Goal: Information Seeking & Learning: Compare options

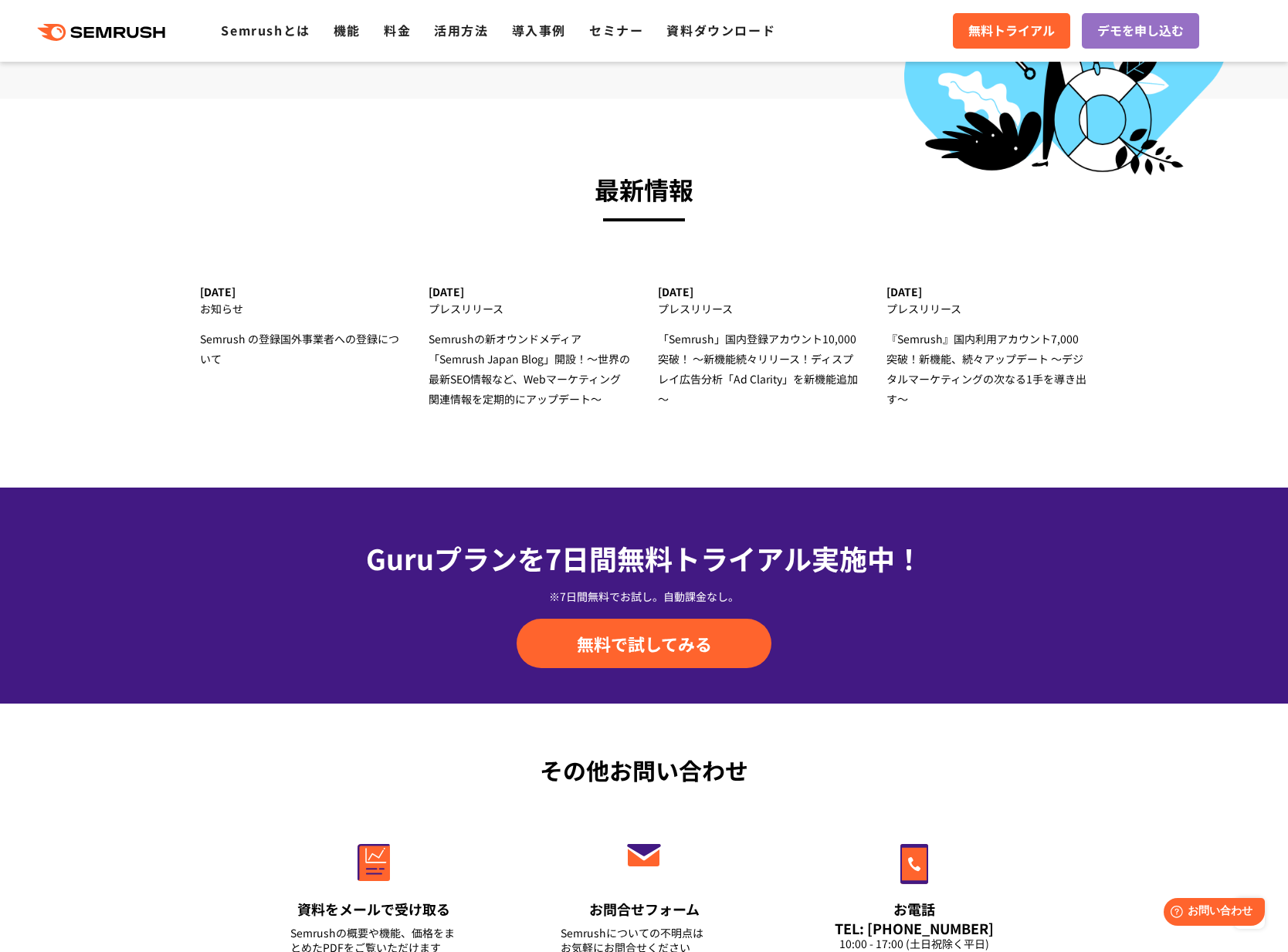
scroll to position [4993, 0]
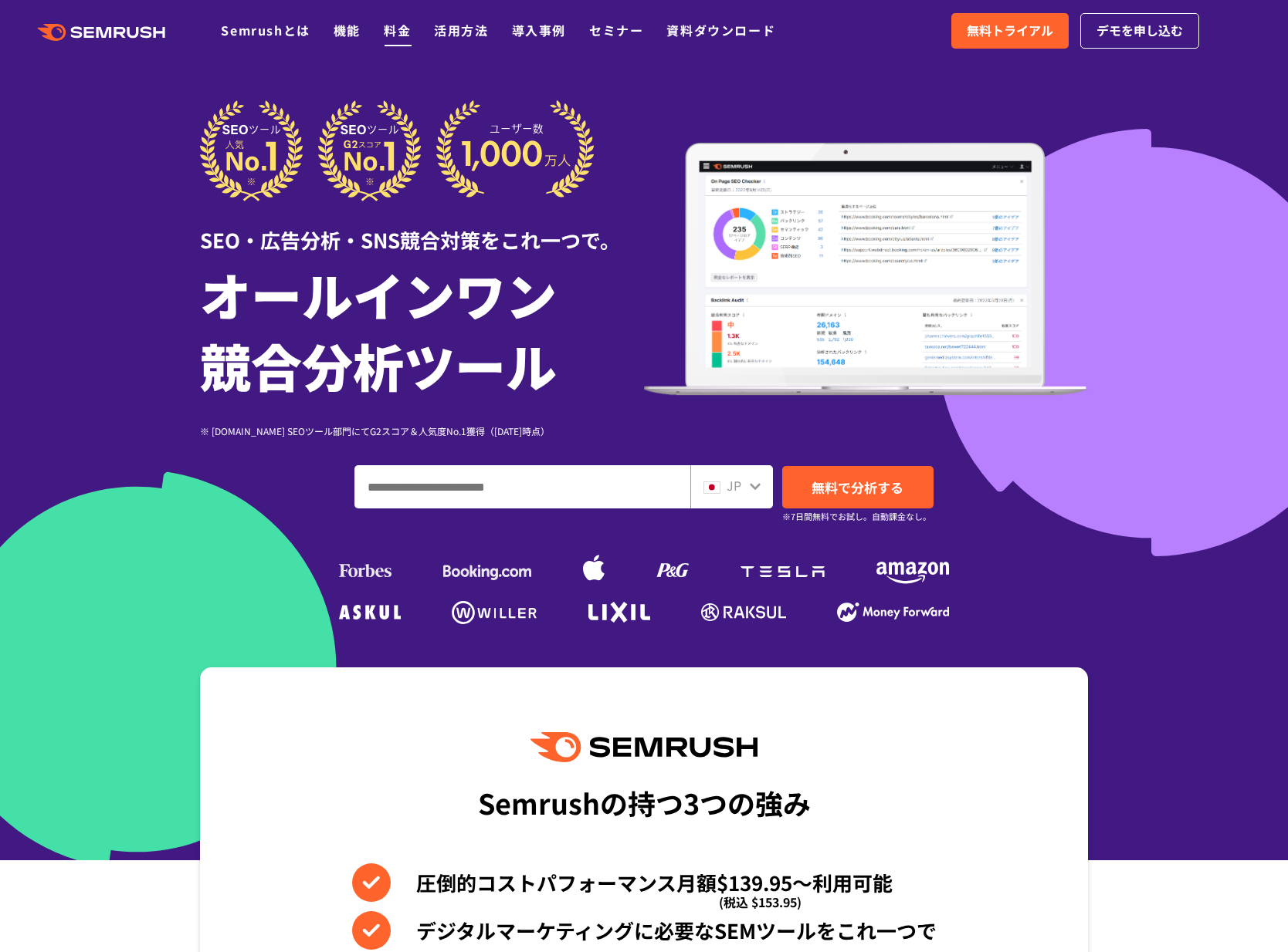
click at [392, 29] on link "料金" at bounding box center [397, 29] width 27 height 18
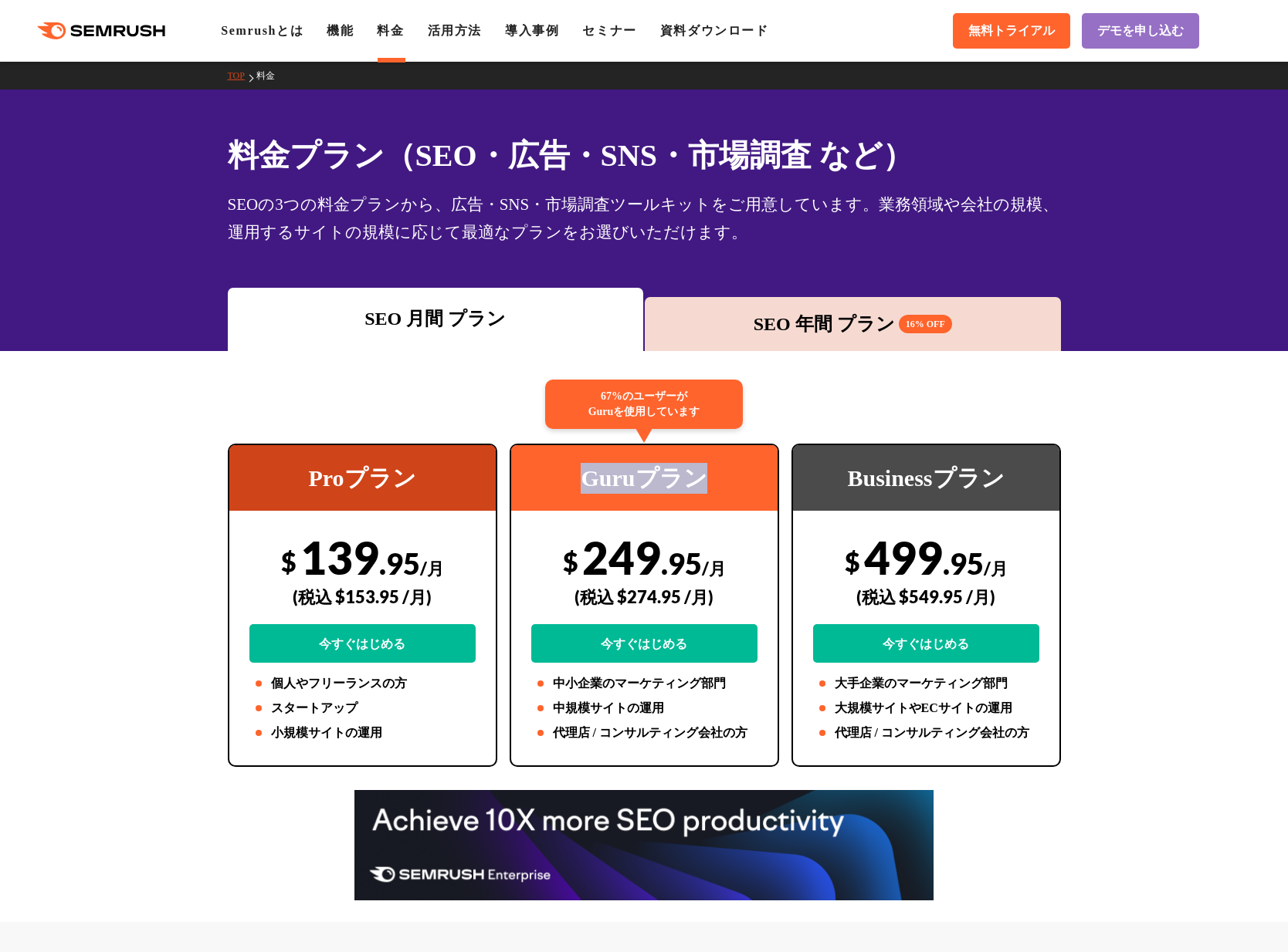
drag, startPoint x: 602, startPoint y: 467, endPoint x: 713, endPoint y: 465, distance: 111.0
click at [713, 465] on div "Guruプラン" at bounding box center [644, 478] width 267 height 65
click at [721, 467] on div "Guruプラン" at bounding box center [644, 478] width 267 height 65
drag, startPoint x: 691, startPoint y: 466, endPoint x: 546, endPoint y: 468, distance: 145.0
click at [546, 468] on div "Guruプラン" at bounding box center [644, 478] width 267 height 65
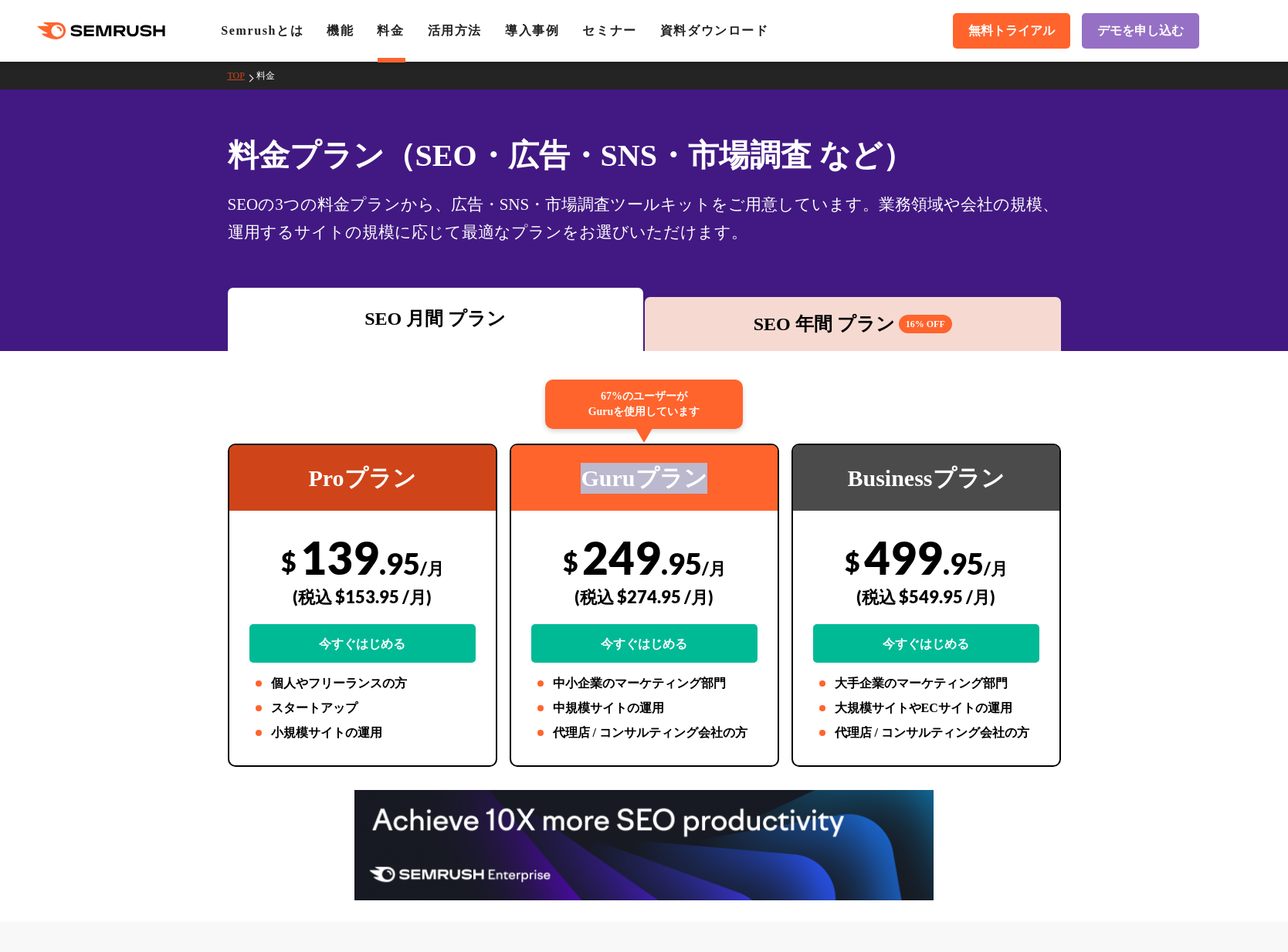
click at [543, 470] on div "Guruプラン" at bounding box center [644, 478] width 267 height 65
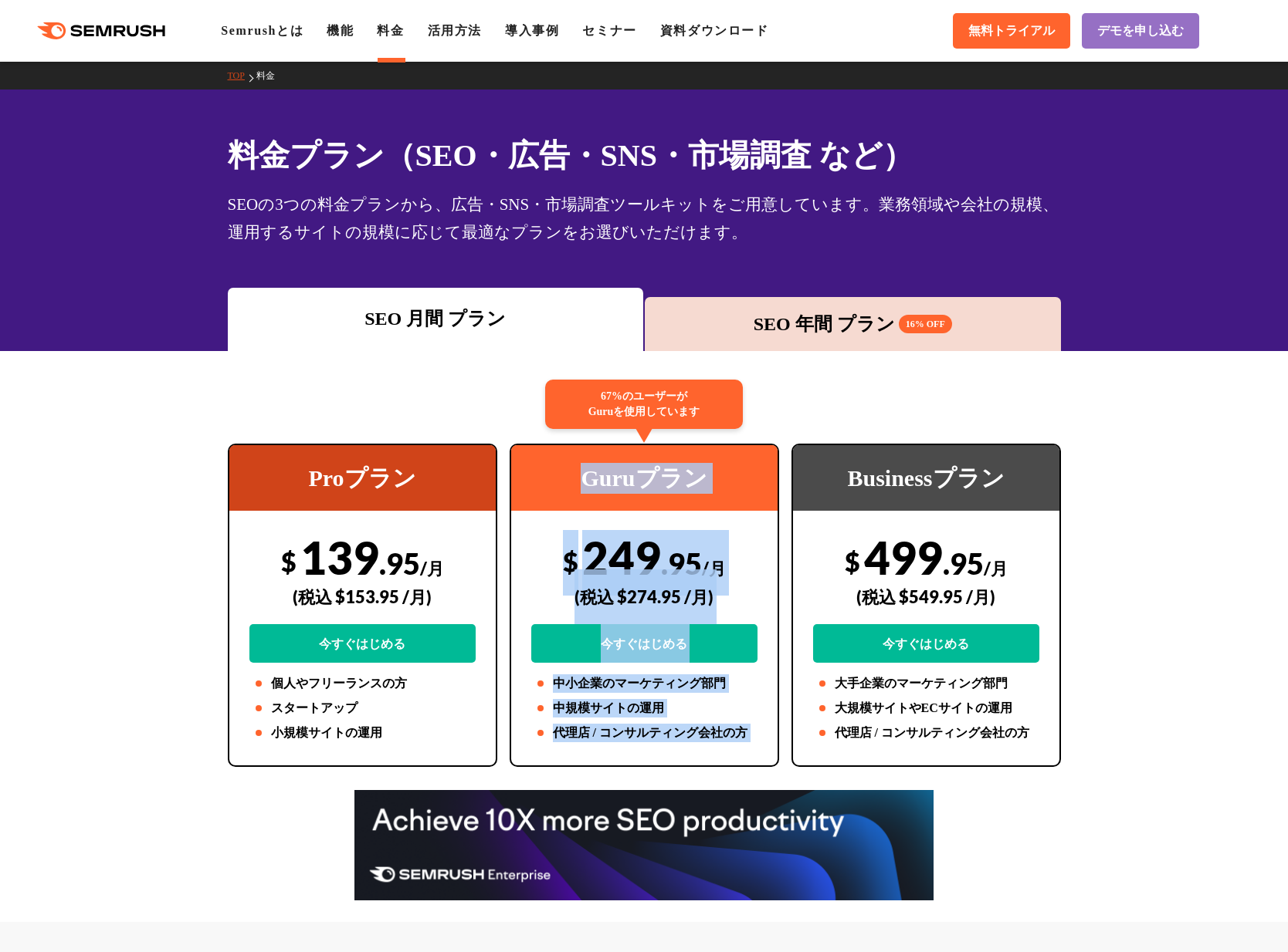
drag, startPoint x: 567, startPoint y: 468, endPoint x: 796, endPoint y: 483, distance: 229.5
click at [796, 483] on div "Proプラン $ 139 .95 /月 (税込 $153.95 /月) 今すぐはじめる 個人やフリーランスの方 スタートアップ 小規模サイトの運用 67%のユ…" at bounding box center [644, 605] width 845 height 323
click at [796, 483] on div "Businessプラン" at bounding box center [926, 478] width 267 height 65
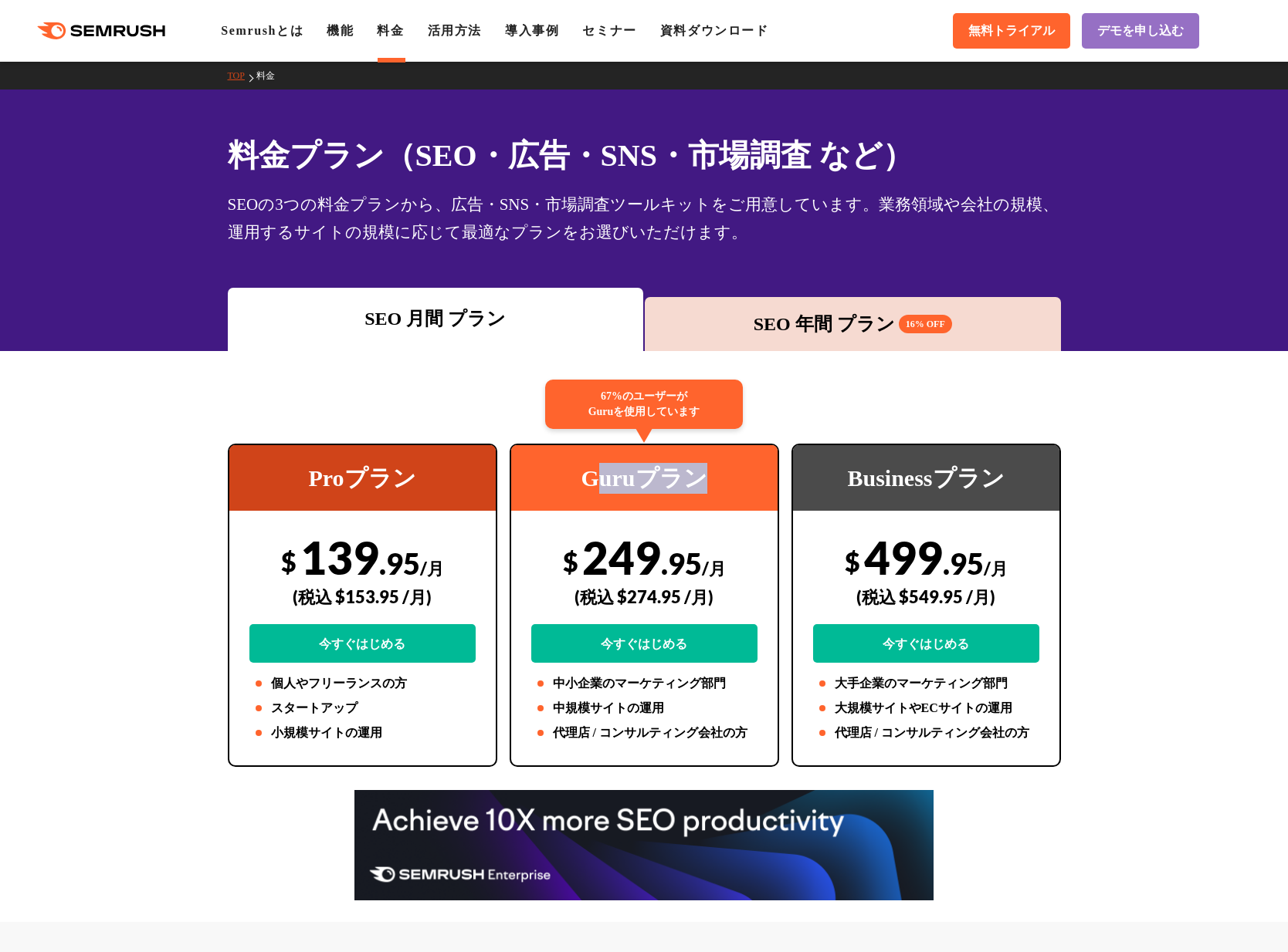
drag, startPoint x: 747, startPoint y: 478, endPoint x: 586, endPoint y: 486, distance: 161.2
click at [586, 486] on div "Guruプラン" at bounding box center [644, 478] width 267 height 65
click at [578, 491] on div "Guruプラン" at bounding box center [644, 478] width 267 height 65
drag, startPoint x: 680, startPoint y: 490, endPoint x: 733, endPoint y: 493, distance: 53.1
click at [733, 493] on div "Guruプラン" at bounding box center [644, 478] width 267 height 65
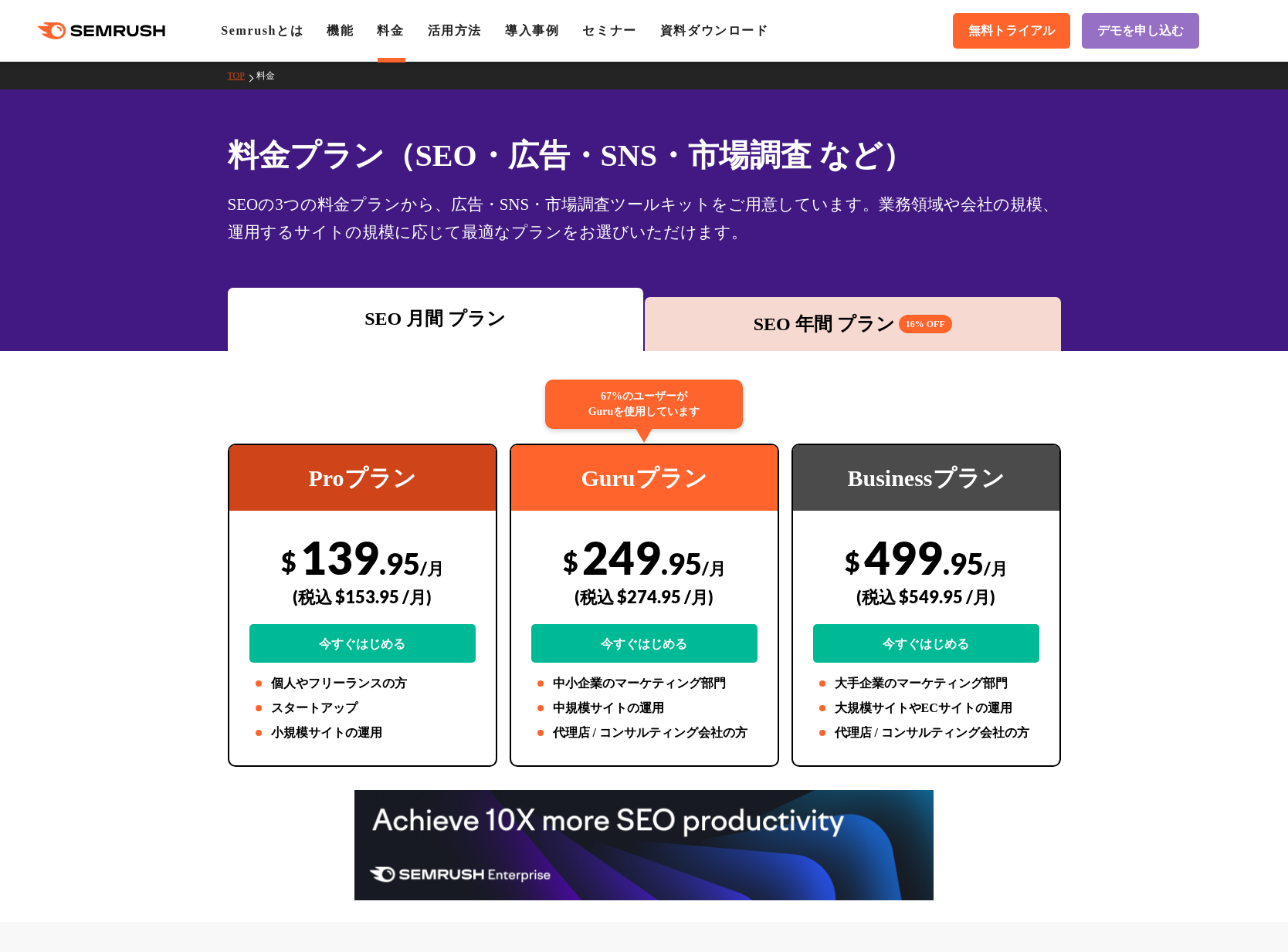
click at [726, 491] on div "Guruプラン" at bounding box center [644, 478] width 267 height 65
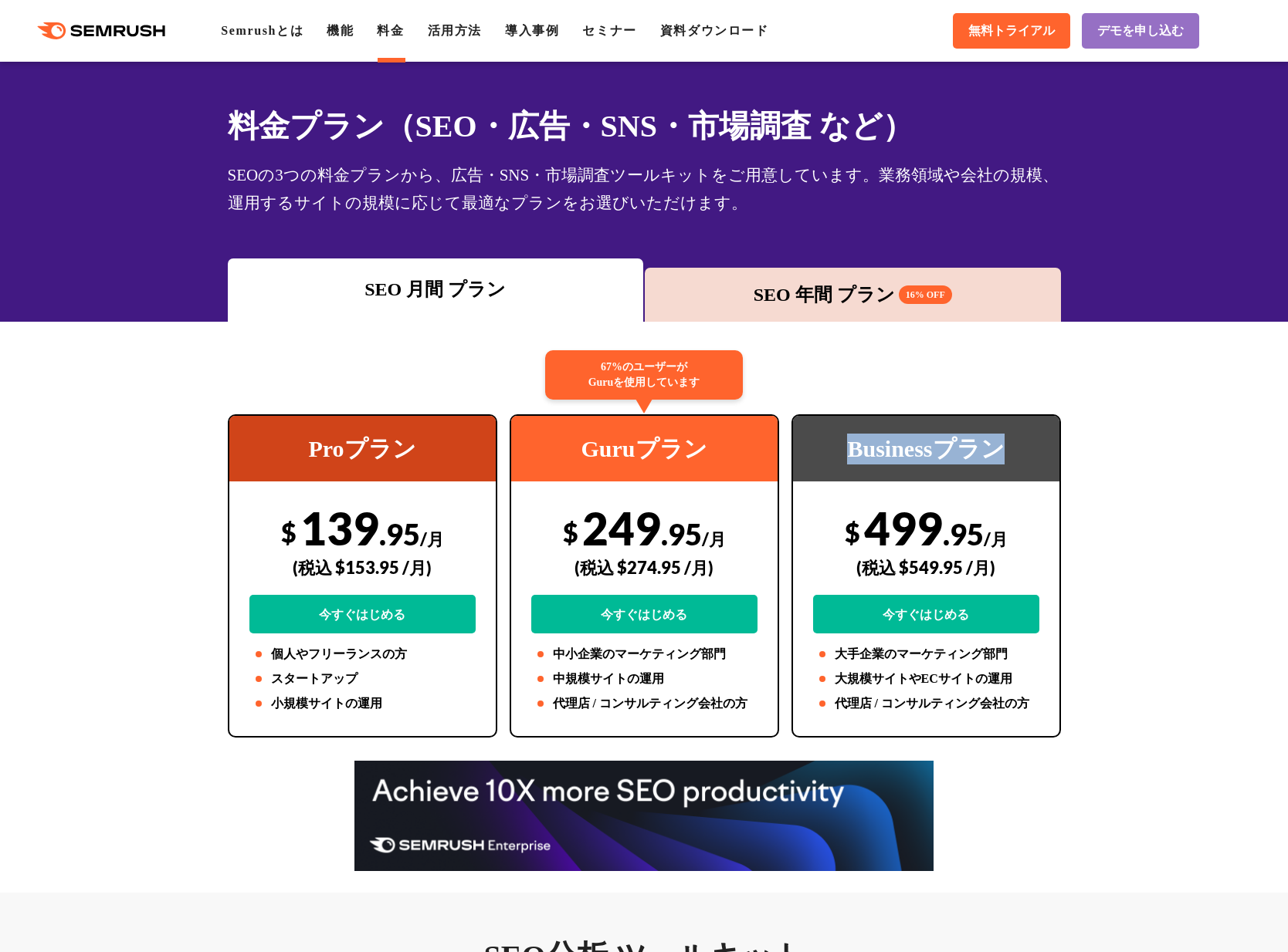
drag, startPoint x: 844, startPoint y: 426, endPoint x: 1053, endPoint y: 479, distance: 215.6
click at [1035, 475] on div "Businessプラン" at bounding box center [926, 448] width 267 height 65
click at [1068, 483] on div "Proプラン $ 139 .95 /月 (税込 $153.95 /月) 今すぐはじめる 個人やフリーランスの方 スタートアップ 小規模サイトの運用 67%のユ…" at bounding box center [644, 576] width 864 height 323
click at [744, 303] on div "SEO 年間 プラン 16% OFF" at bounding box center [853, 295] width 401 height 28
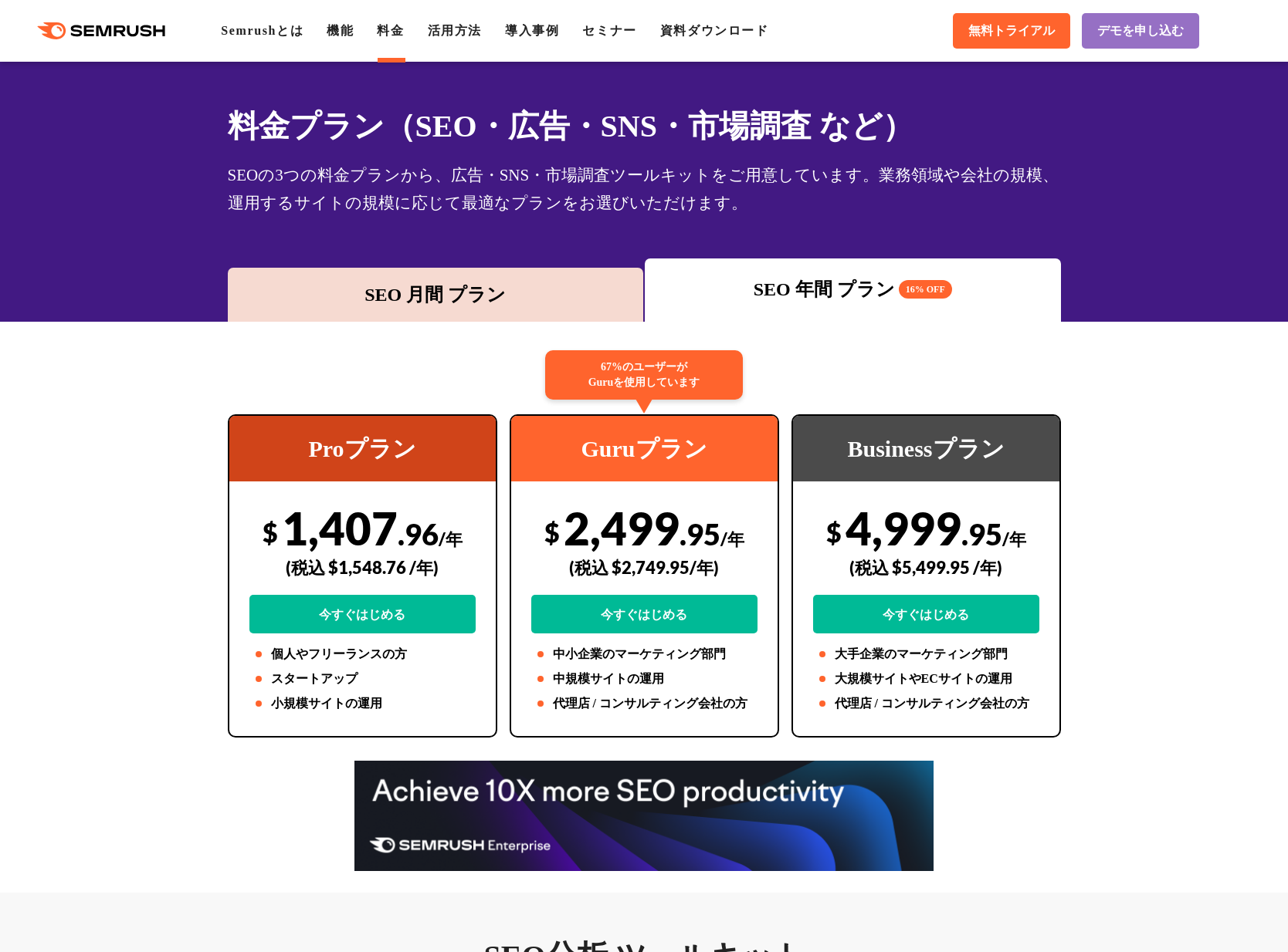
click at [578, 290] on div "SEO 月間 プラン" at bounding box center [436, 295] width 401 height 28
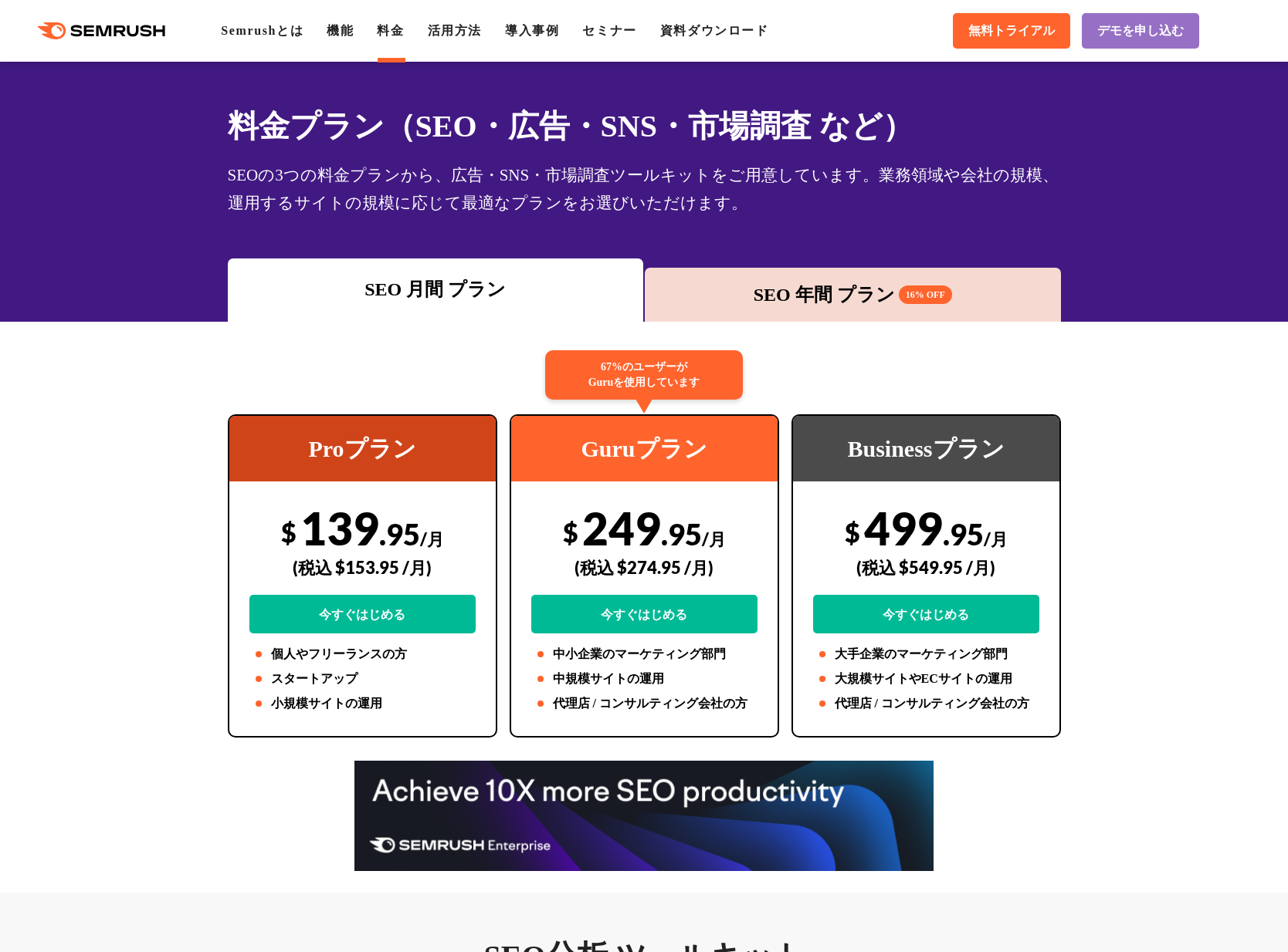
click at [744, 291] on div "SEO 年間 プラン 16% OFF" at bounding box center [853, 295] width 401 height 28
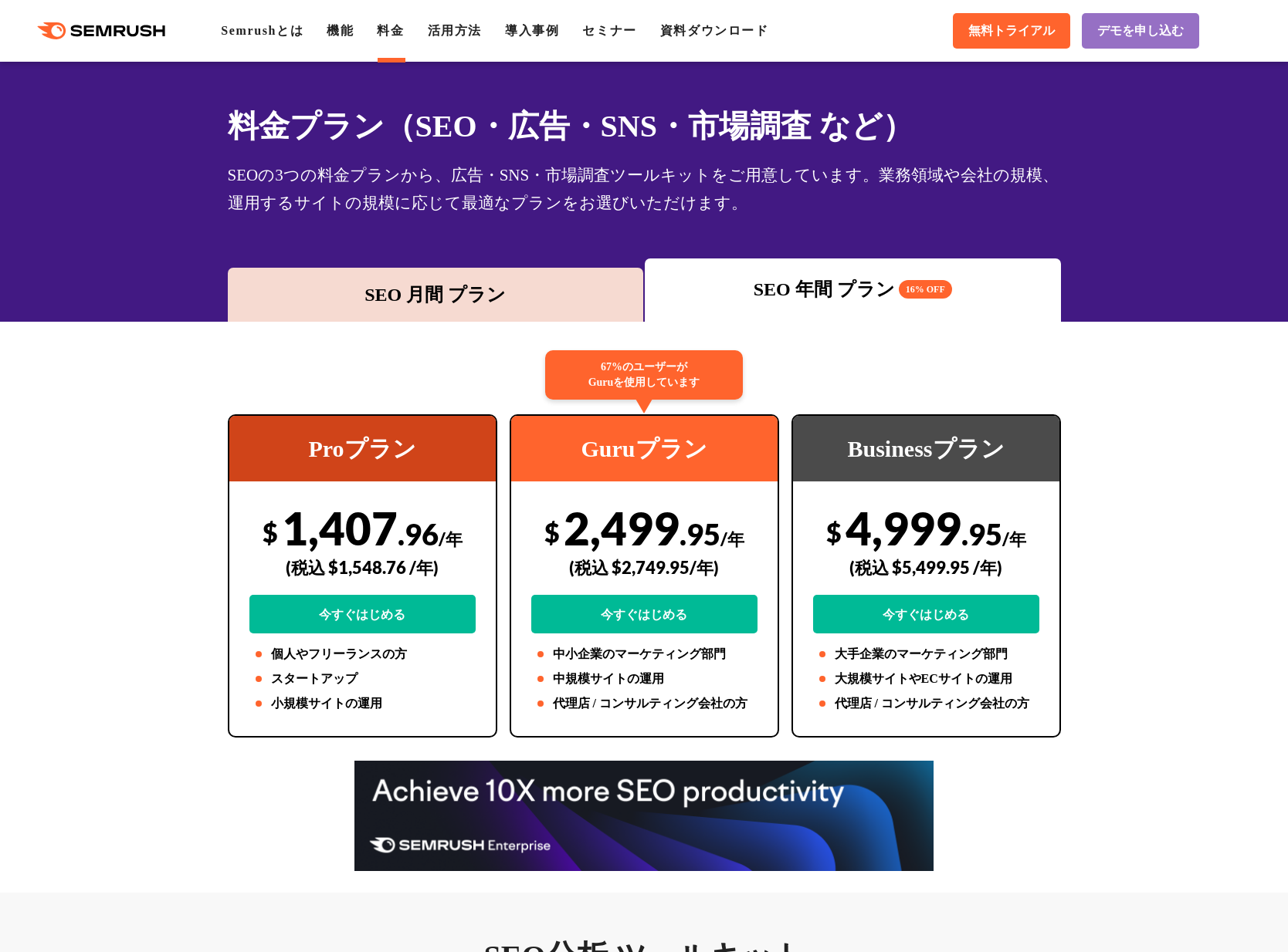
click at [587, 296] on div "SEO 月間 プラン" at bounding box center [436, 295] width 401 height 28
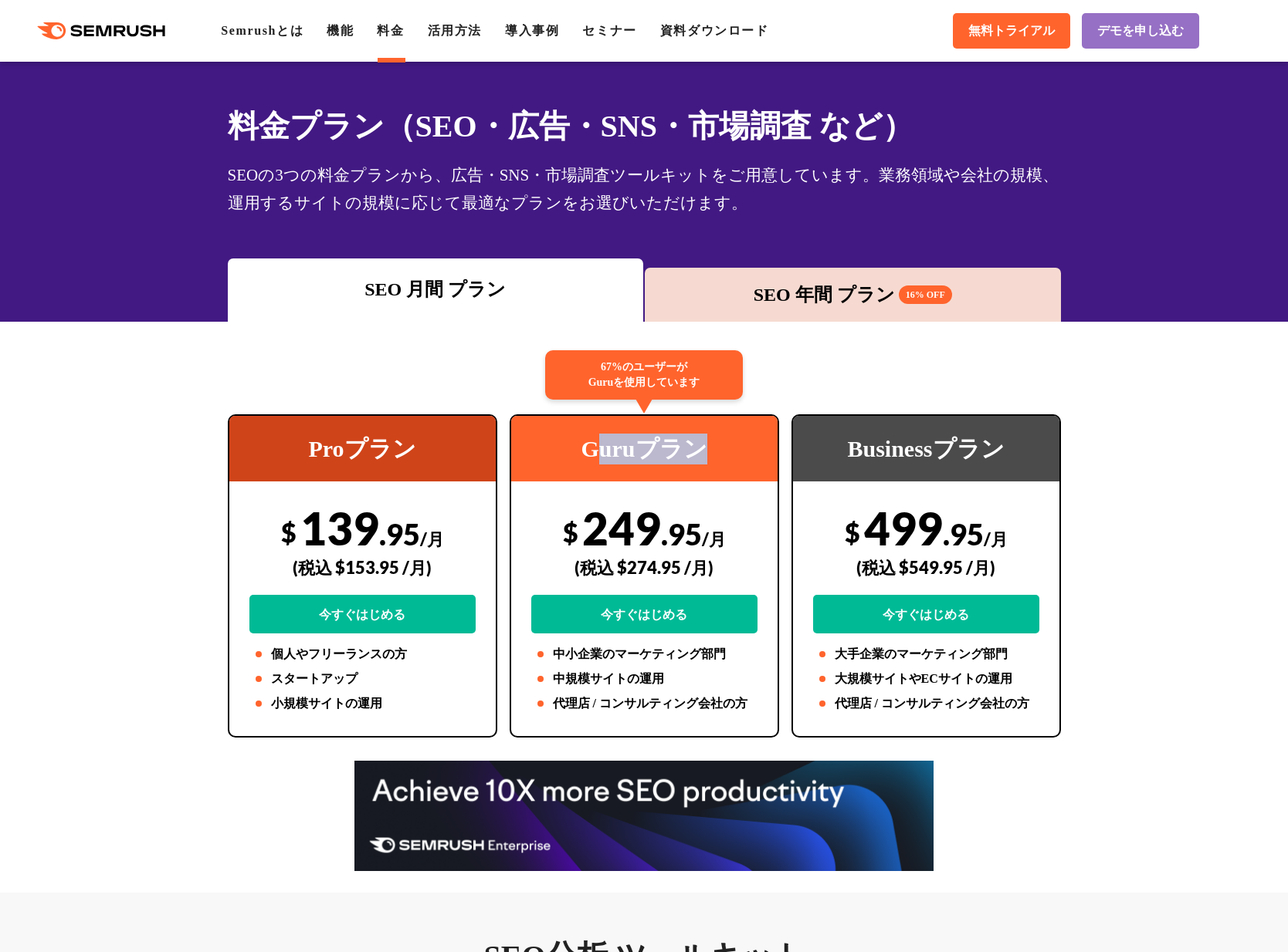
drag, startPoint x: 590, startPoint y: 446, endPoint x: 752, endPoint y: 451, distance: 162.1
click at [754, 451] on div "Guruプラン" at bounding box center [644, 448] width 267 height 65
drag, startPoint x: 749, startPoint y: 450, endPoint x: 554, endPoint y: 447, distance: 195.0
click at [554, 447] on div "Guruプラン" at bounding box center [644, 448] width 267 height 65
click at [558, 432] on div "Guruプラン" at bounding box center [644, 448] width 267 height 65
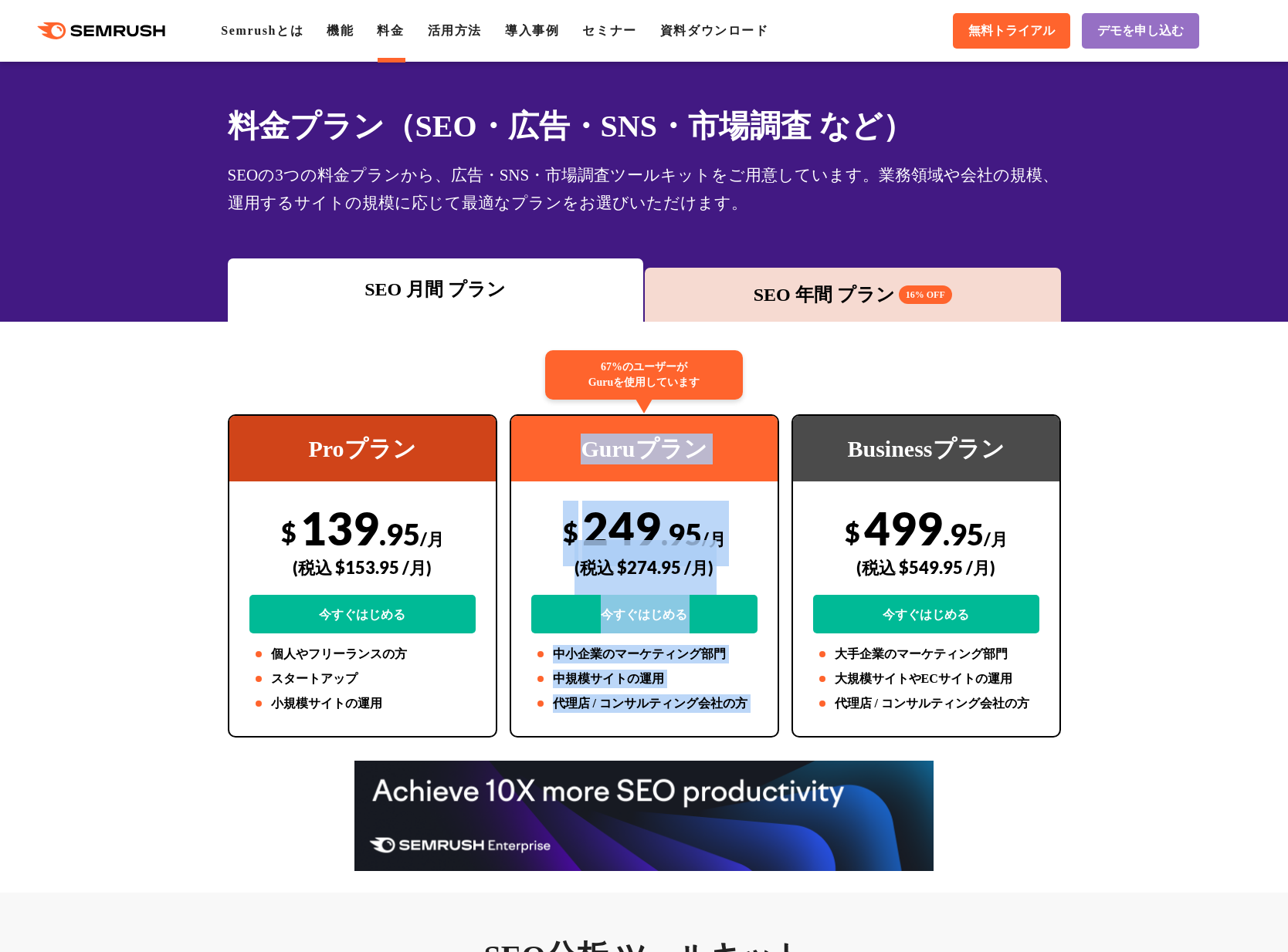
drag, startPoint x: 581, startPoint y: 440, endPoint x: 773, endPoint y: 448, distance: 192.2
click at [789, 449] on div "Proプラン $ 139 .95 /月 (税込 $153.95 /月) 今すぐはじめる 個人やフリーランスの方 スタートアップ 小規模サイトの運用 67%のユ…" at bounding box center [644, 576] width 845 height 323
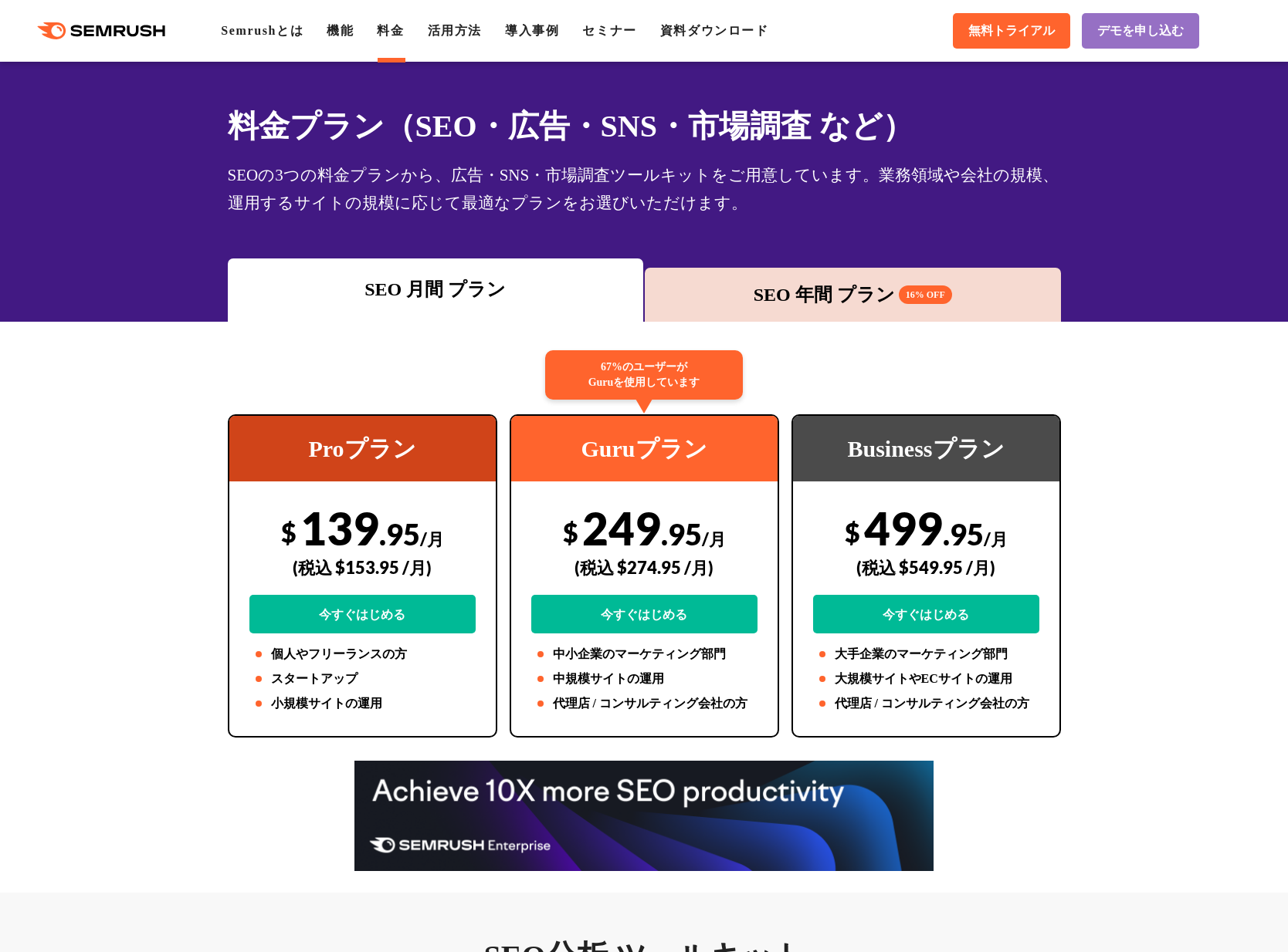
click at [466, 48] on div ".cls {fill: #FF642D;} .cls {fill: #FF642D;} Semrushとは 機能 料金 活用方法 導入事例 セミナー 資料ダウ…" at bounding box center [644, 31] width 1288 height 47
click at [463, 32] on link "活用方法" at bounding box center [455, 30] width 55 height 13
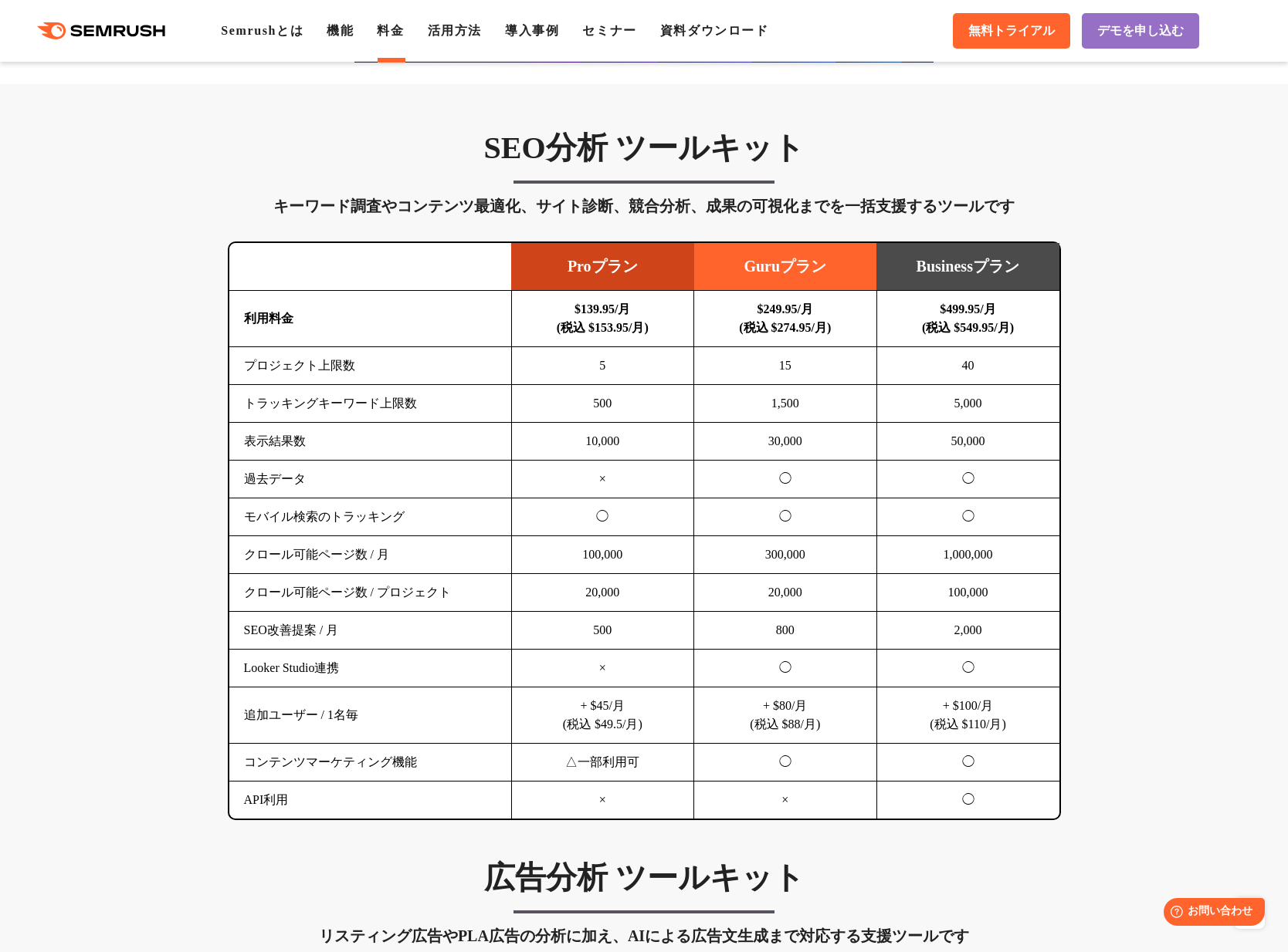
scroll to position [828, 0]
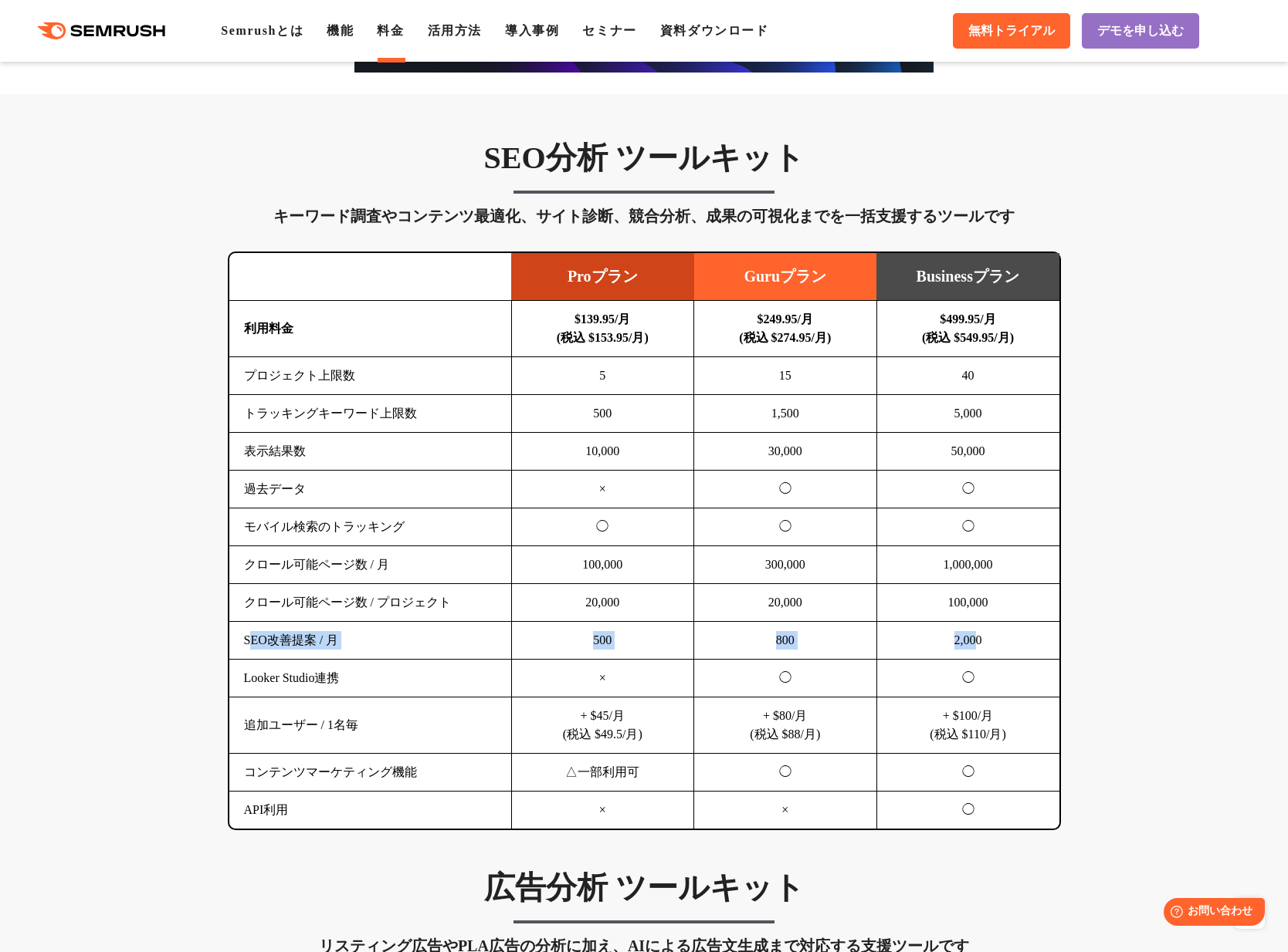
drag, startPoint x: 254, startPoint y: 636, endPoint x: 985, endPoint y: 647, distance: 731.1
click at [983, 647] on tr "SEO改善提案 / 月 500 800 2,000" at bounding box center [644, 641] width 829 height 38
click at [1015, 642] on td "2,000" at bounding box center [968, 641] width 183 height 38
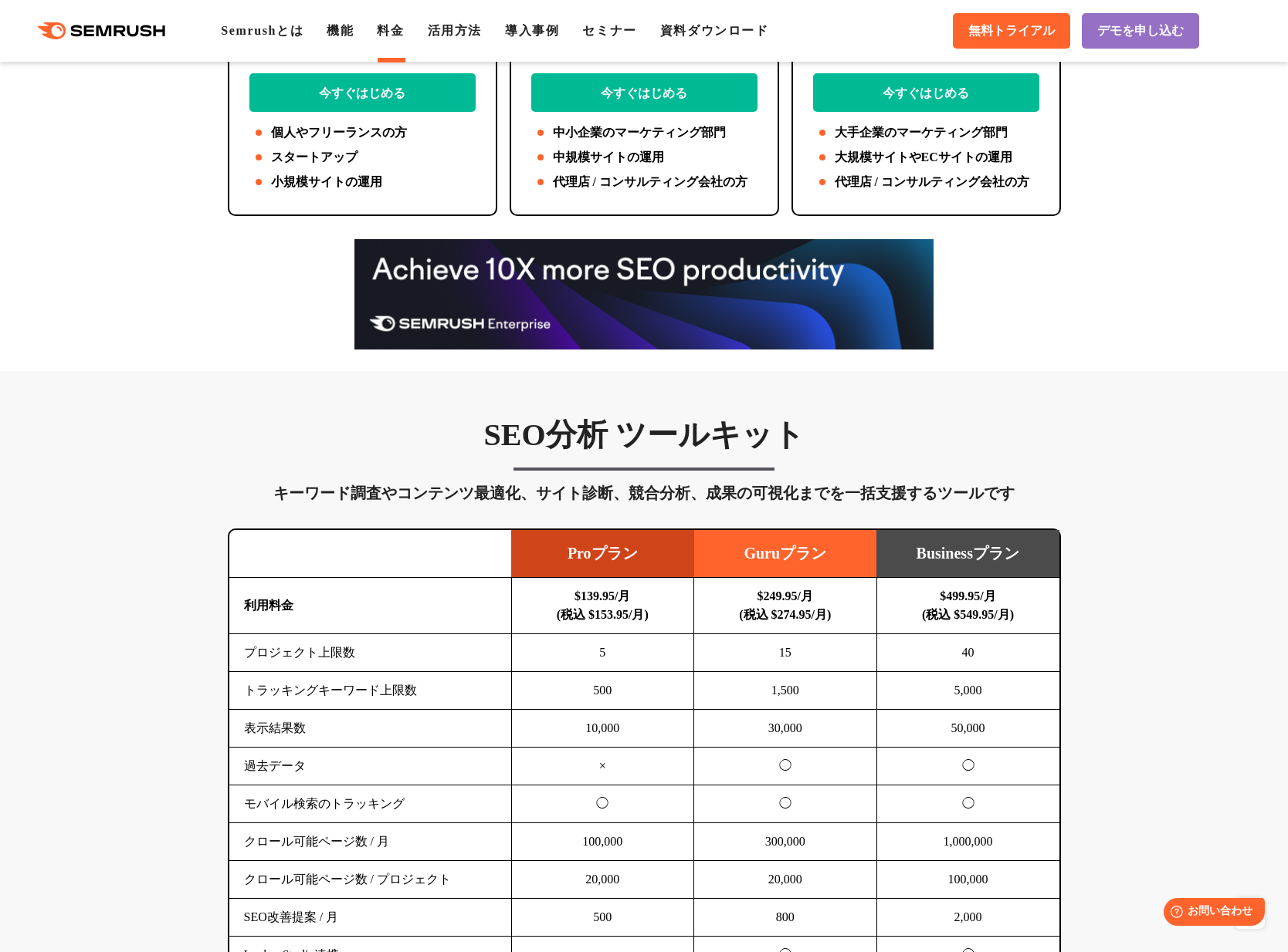
scroll to position [0, 0]
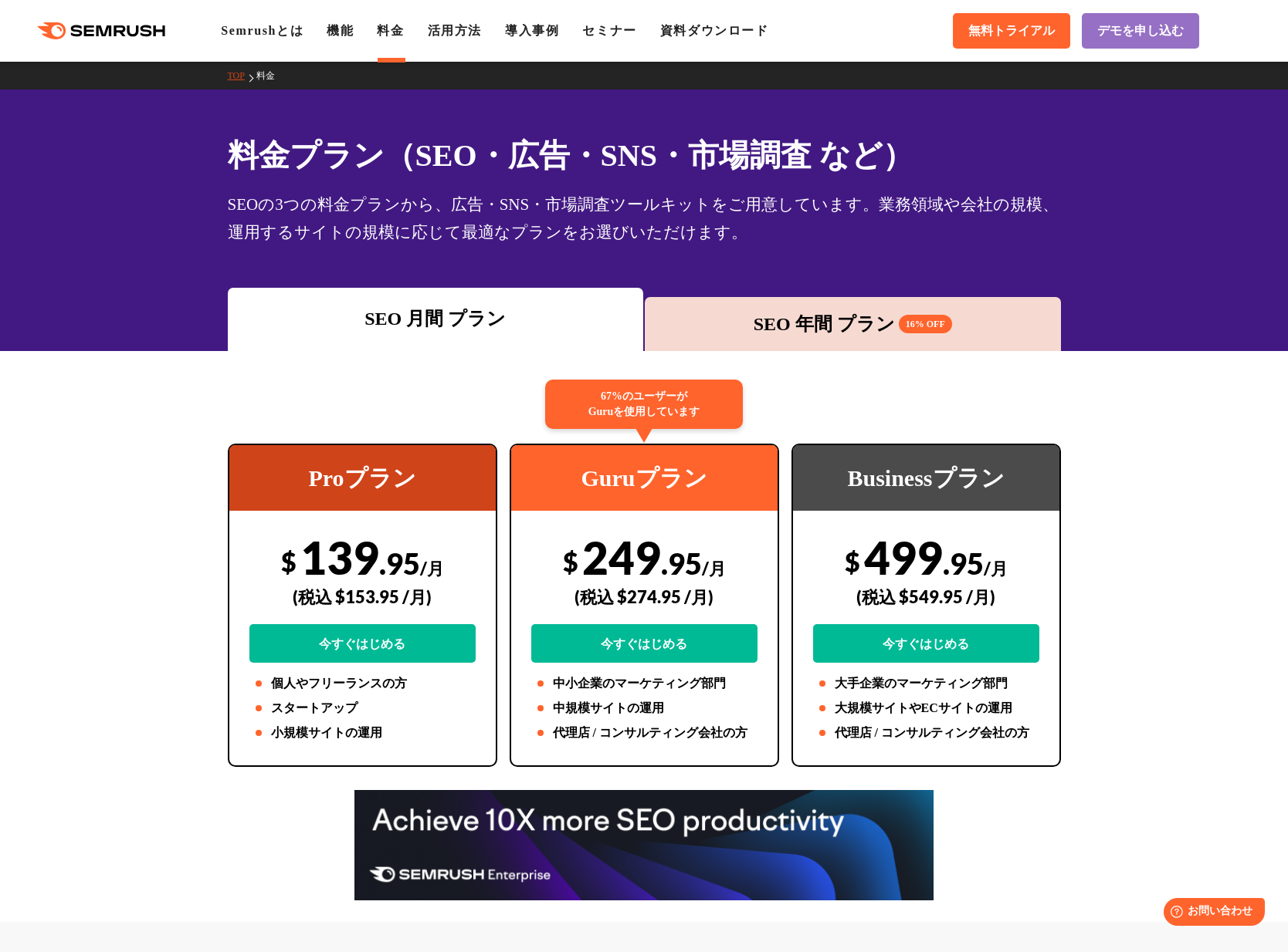
click at [361, 41] on div ".cls {fill: #FF642D;} .cls {fill: #FF642D;} Semrushとは 機能 料金 活用方法 導入事例 セミナー 資料ダウ…" at bounding box center [644, 31] width 1288 height 47
click at [353, 35] on link "機能" at bounding box center [340, 30] width 27 height 13
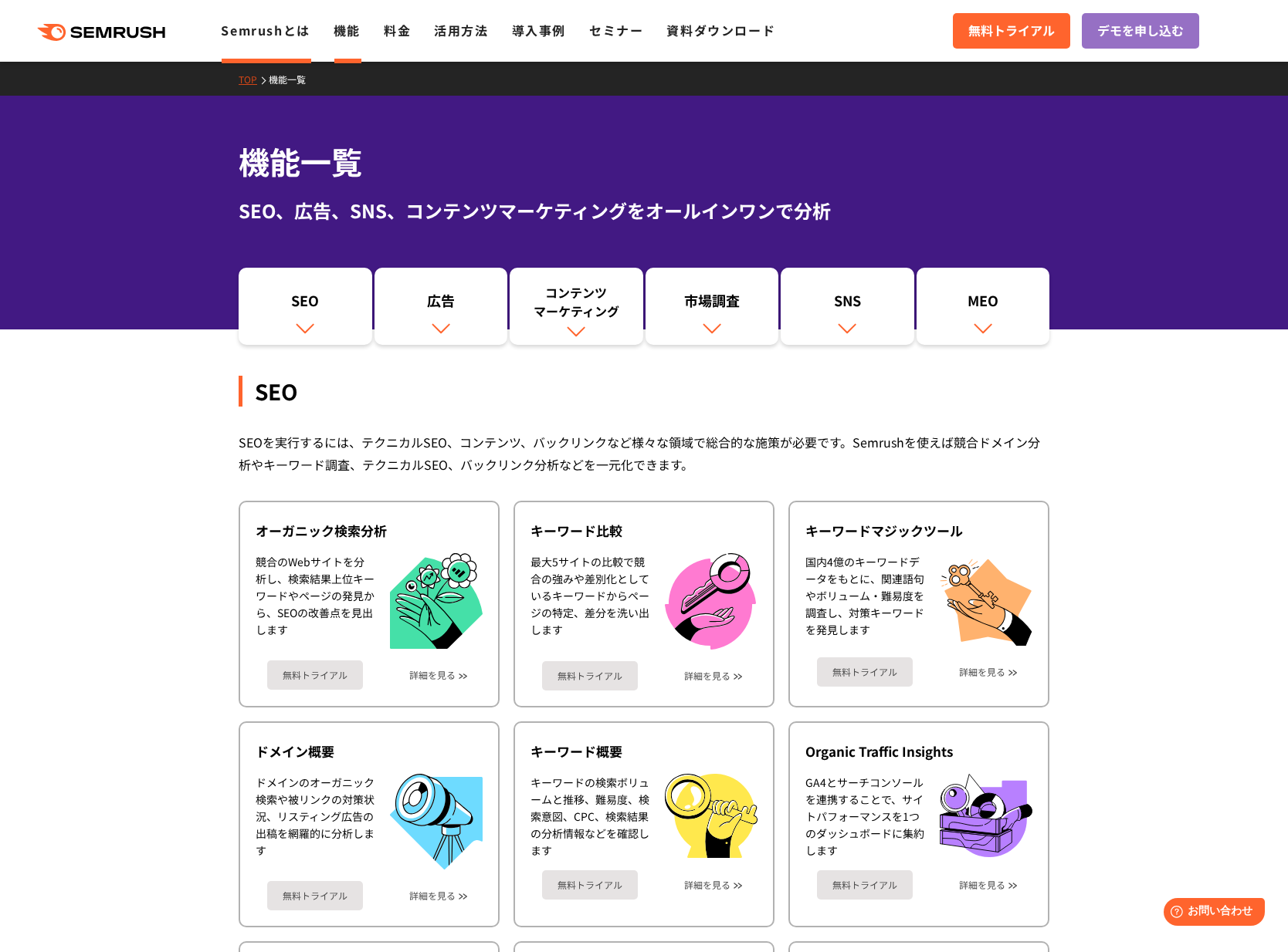
click at [269, 28] on link "Semrushとは" at bounding box center [265, 29] width 89 height 18
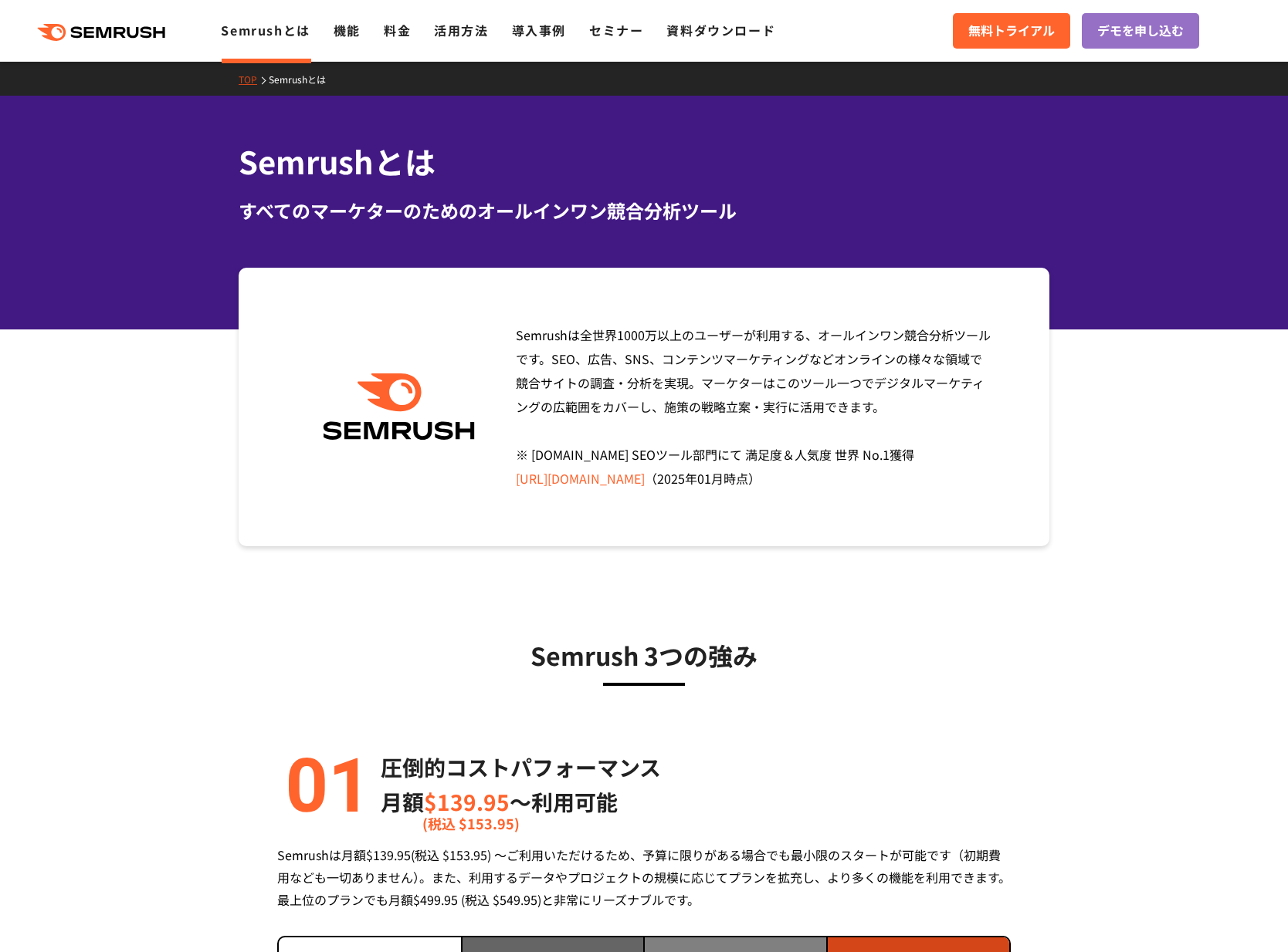
click at [579, 481] on link "https://www.g2.com/categories/seo-tools" at bounding box center [580, 478] width 129 height 18
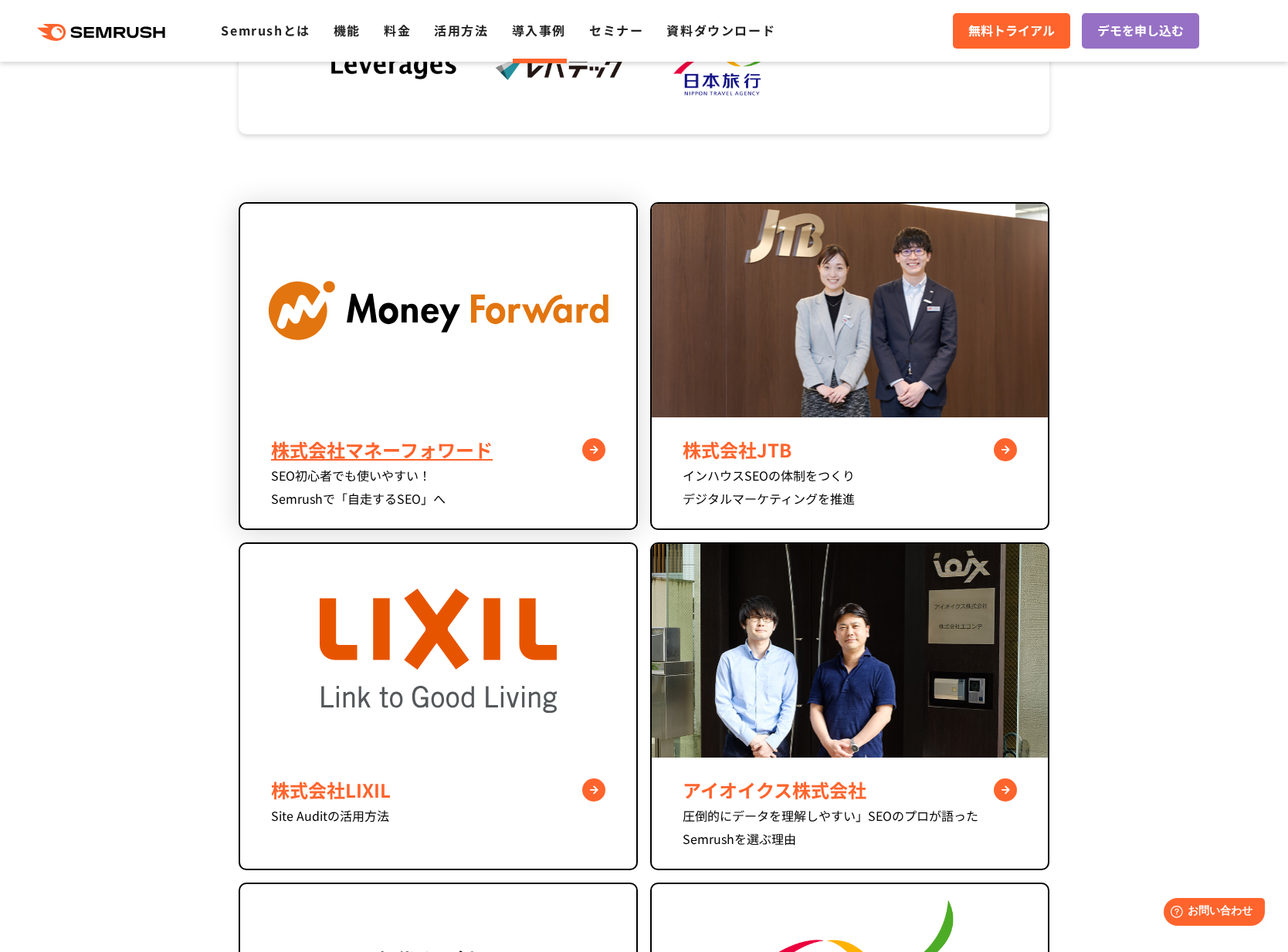
scroll to position [624, 0]
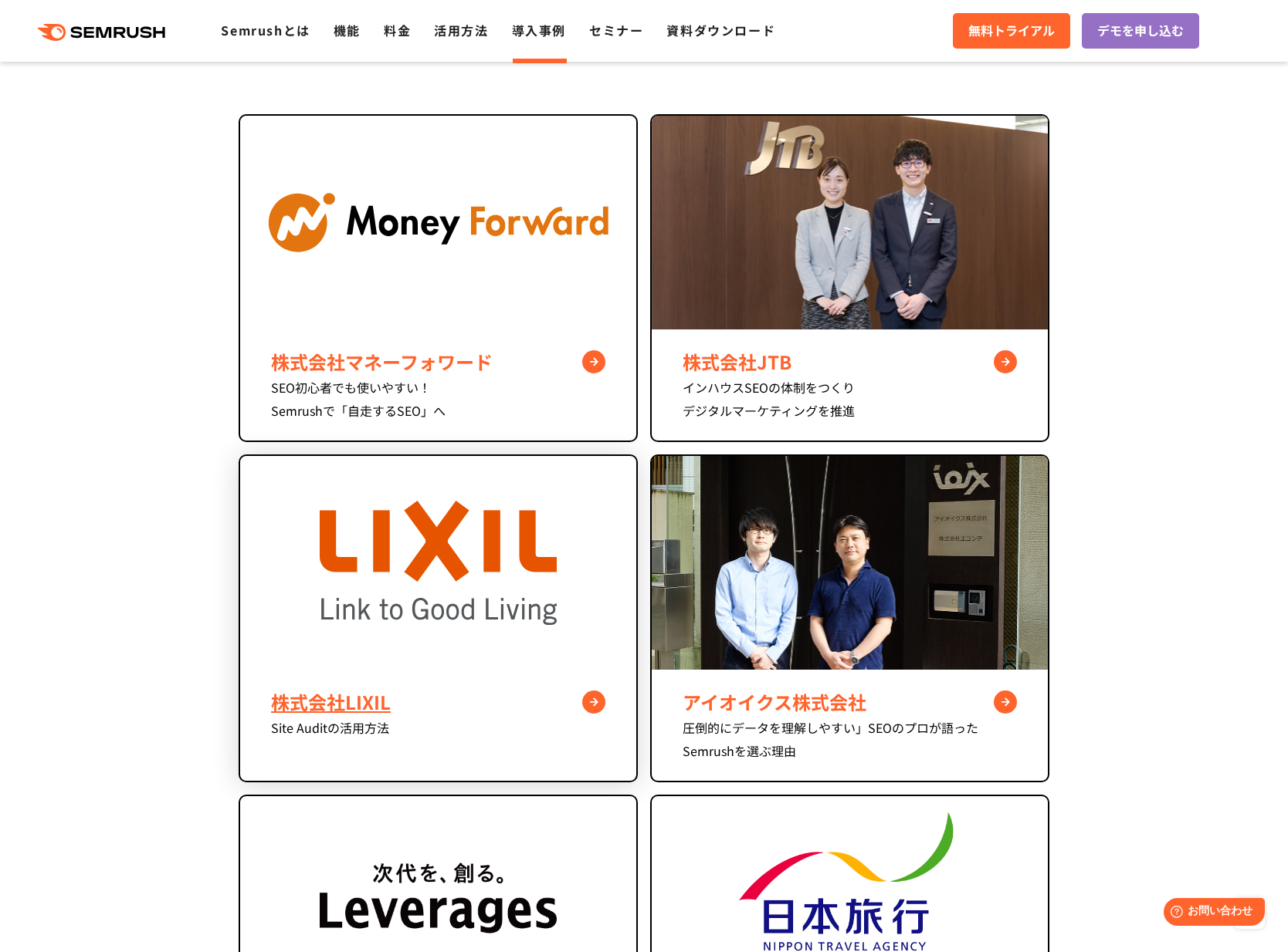
click at [520, 552] on img at bounding box center [438, 564] width 238 height 214
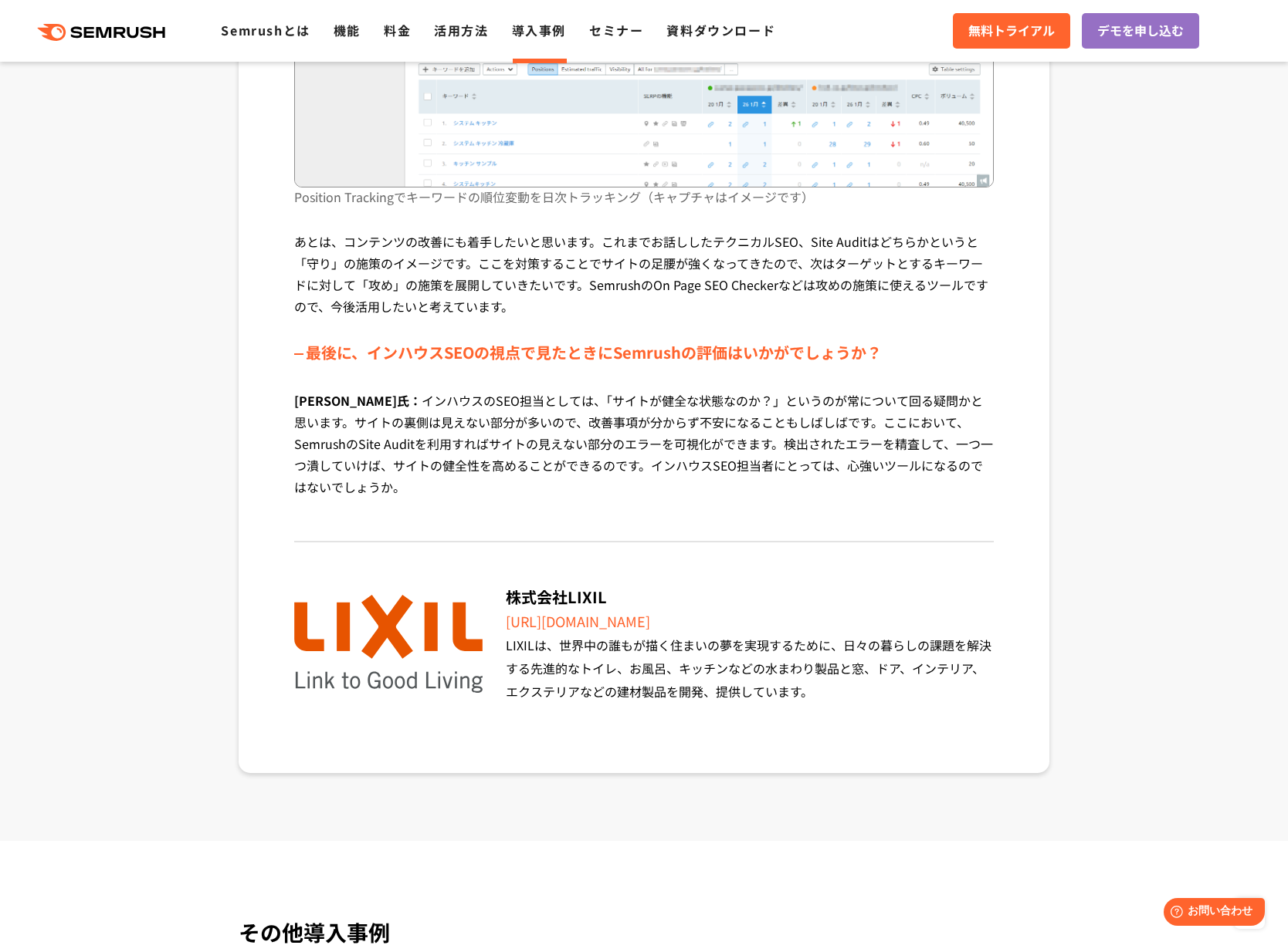
scroll to position [5368, 0]
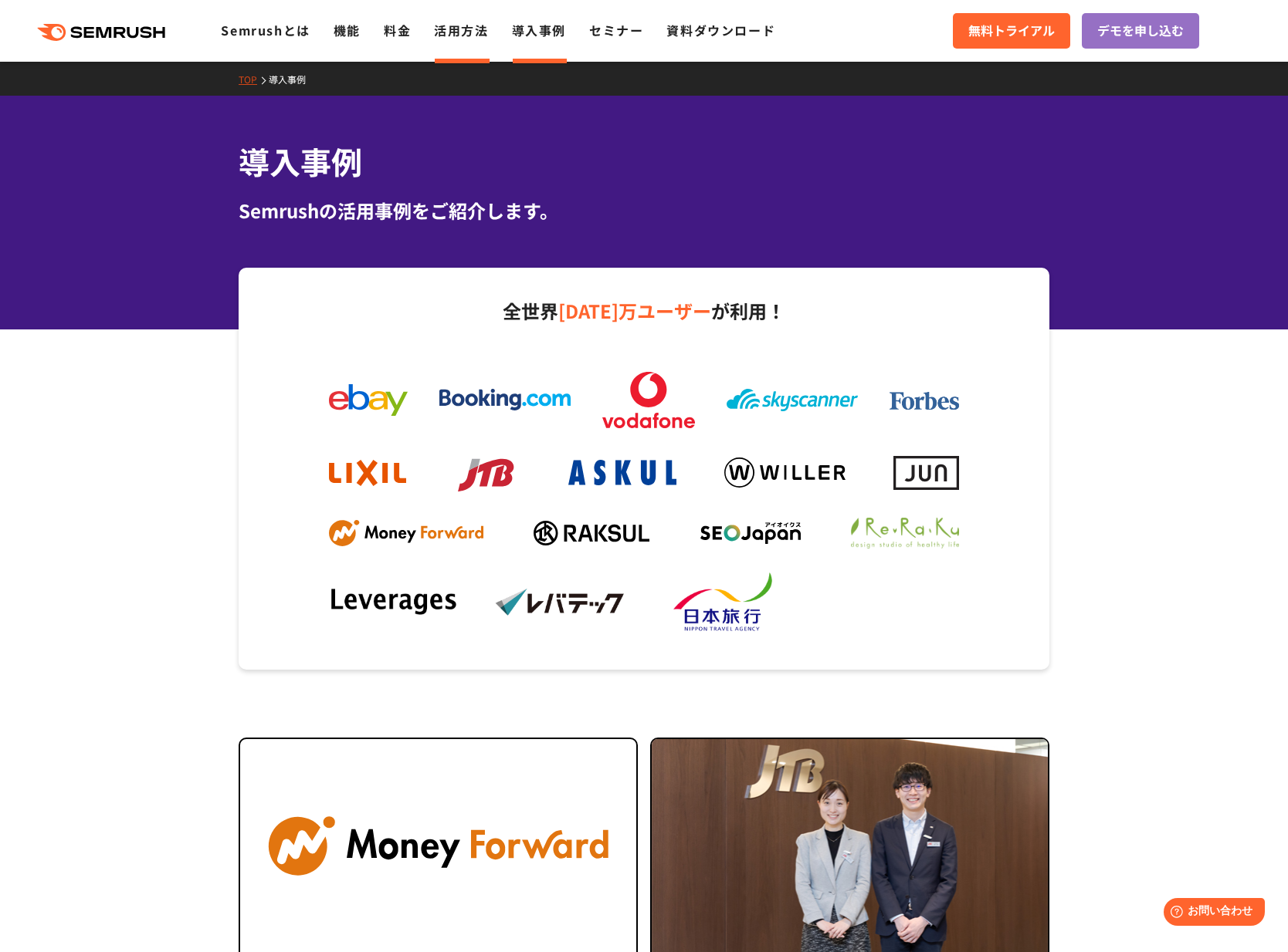
click at [475, 32] on link "活用方法" at bounding box center [461, 29] width 55 height 18
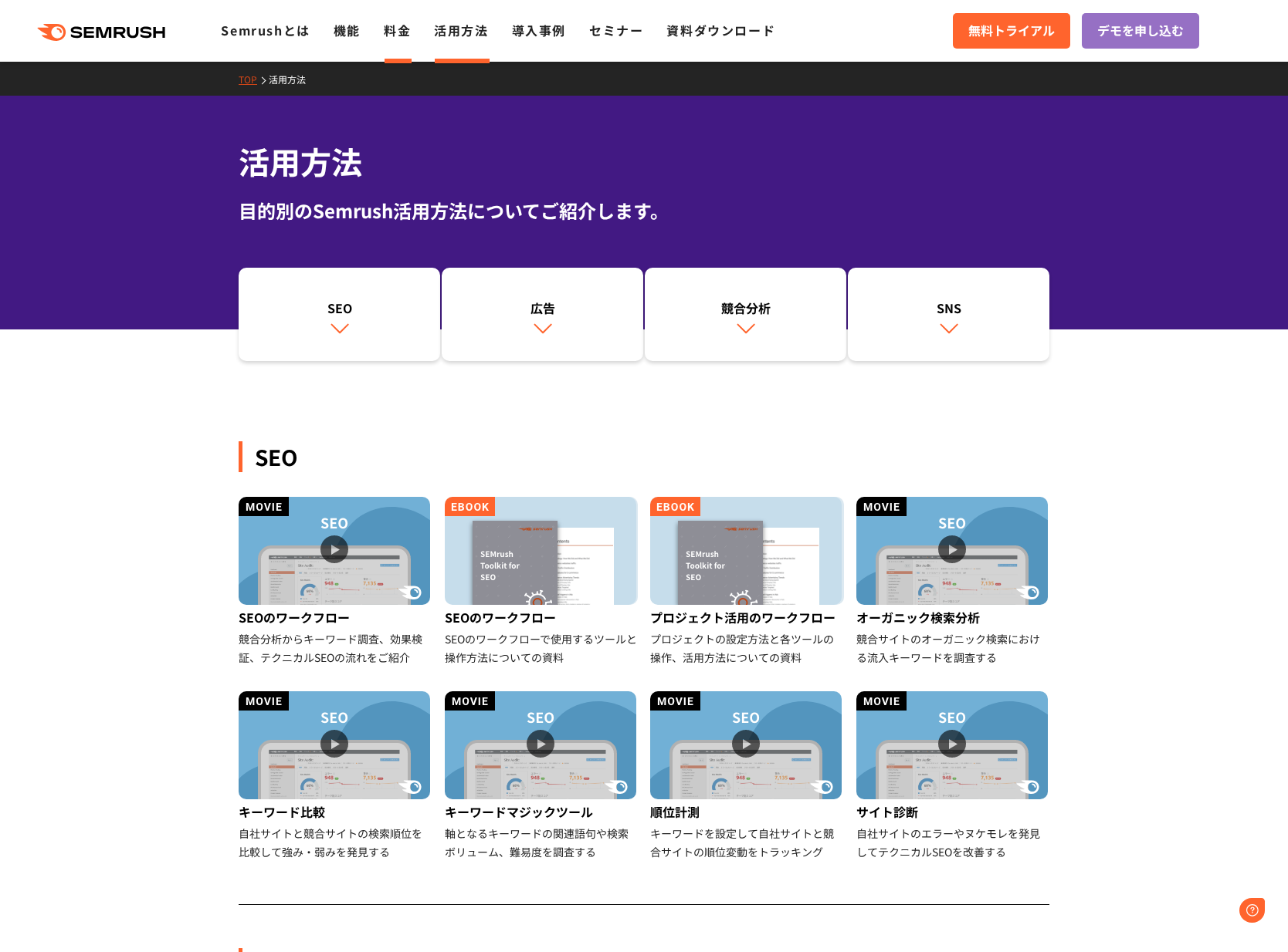
click at [411, 35] on link "料金" at bounding box center [397, 29] width 27 height 18
click at [260, 32] on link "Semrushとは" at bounding box center [265, 29] width 89 height 18
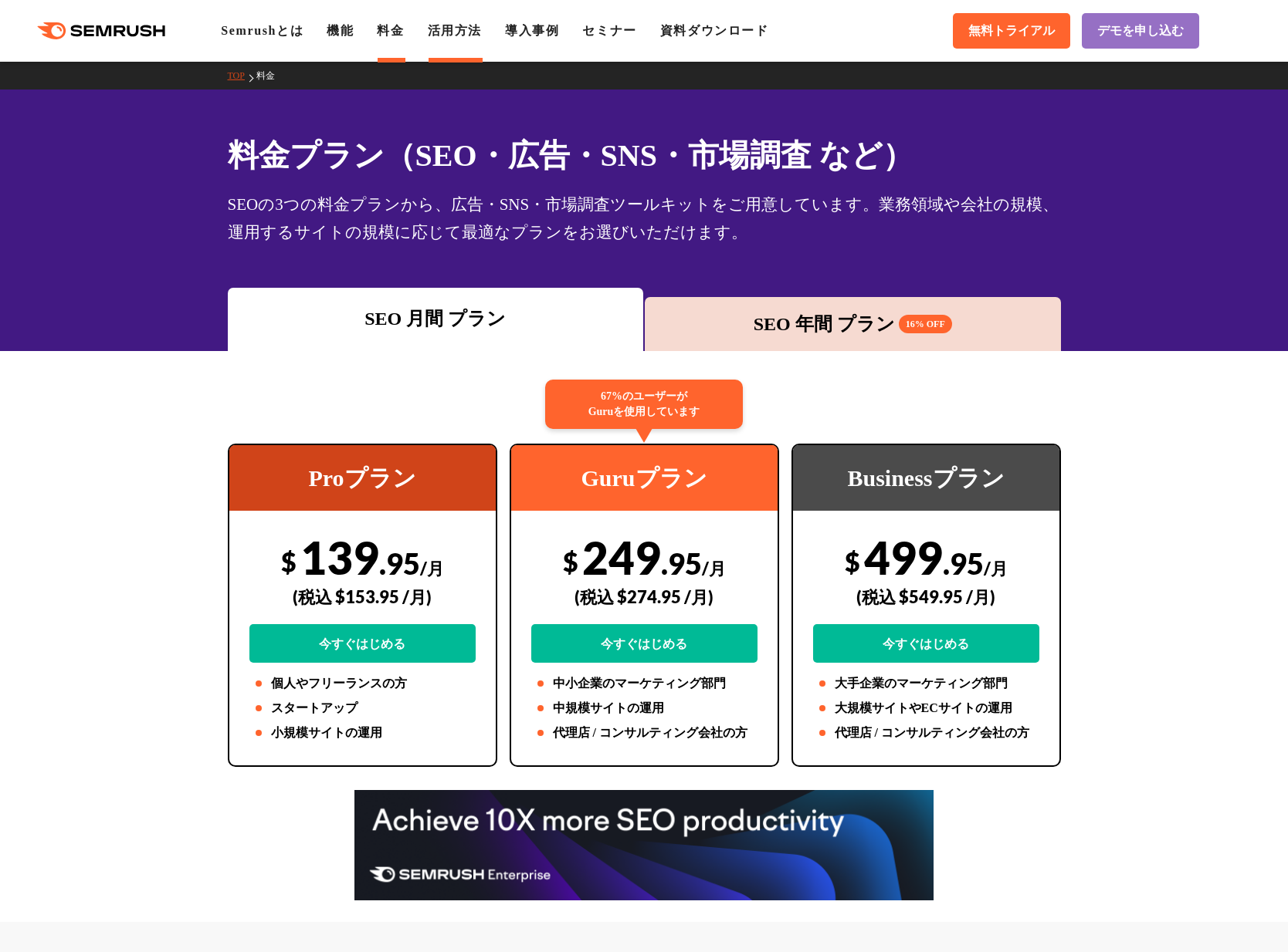
click at [459, 30] on link "活用方法" at bounding box center [455, 30] width 55 height 13
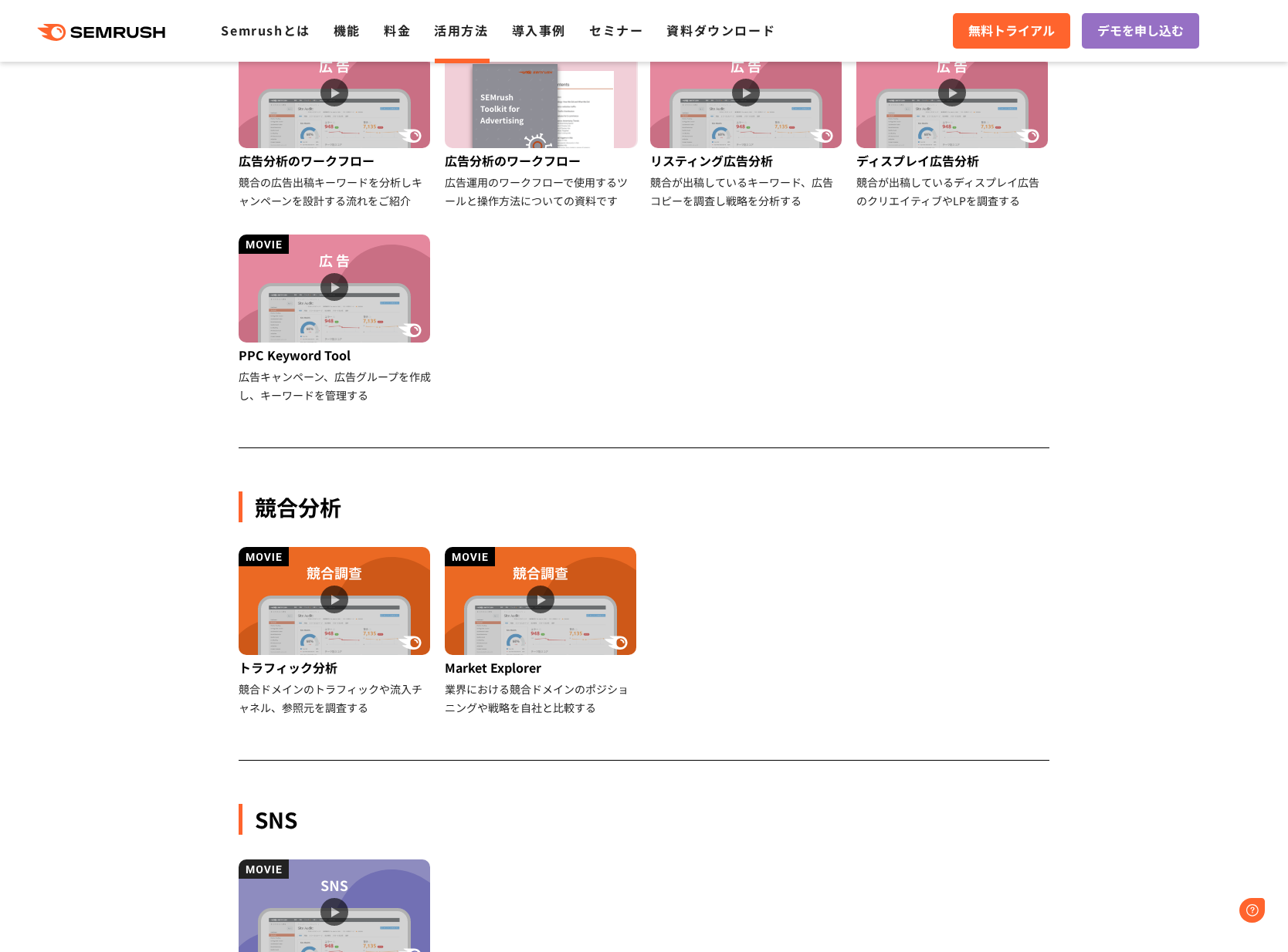
scroll to position [1950, 0]
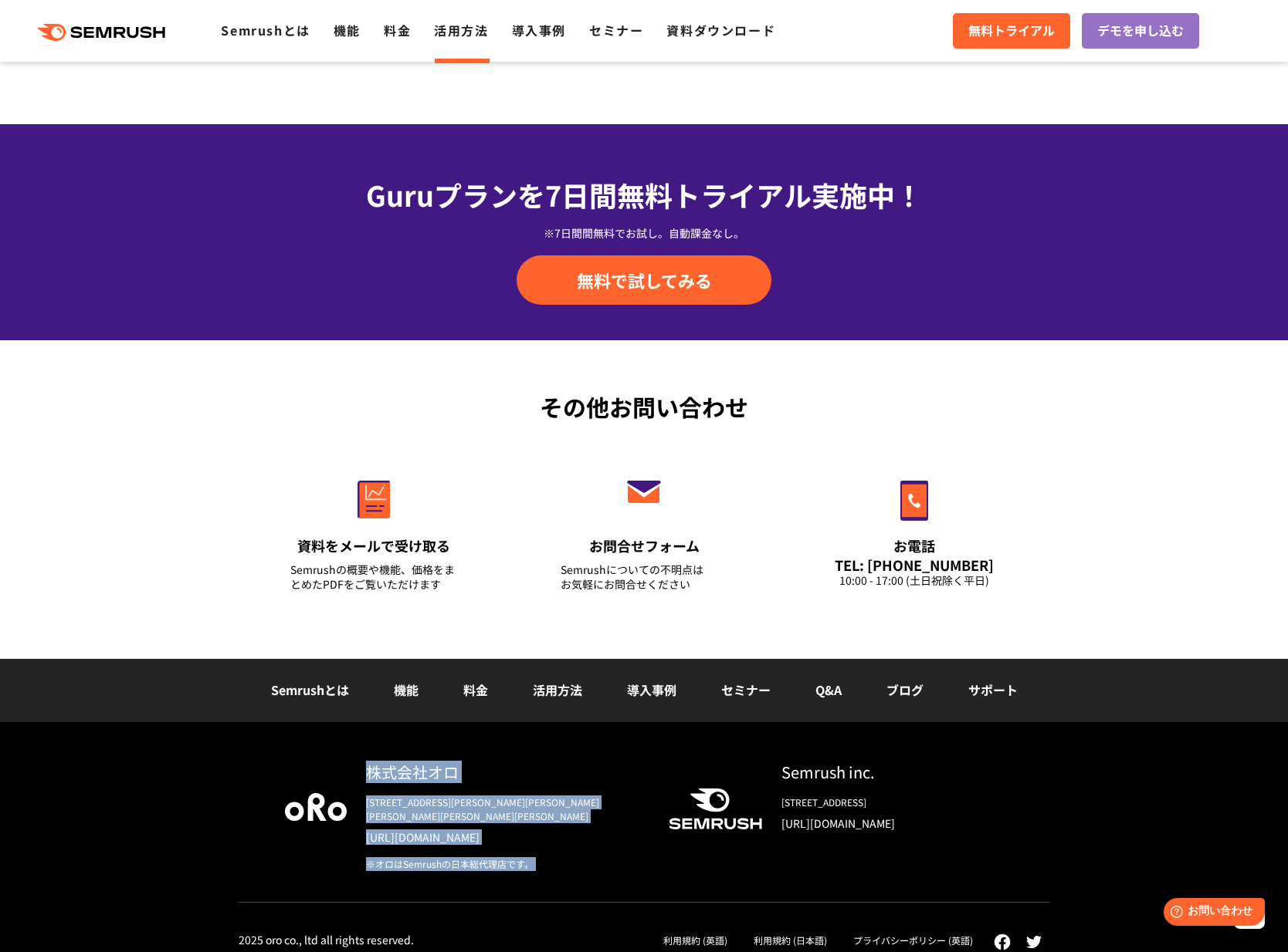
drag, startPoint x: 367, startPoint y: 770, endPoint x: 732, endPoint y: 773, distance: 365.0
click at [689, 775] on div "株式会社オロ 〒153-0063　東京都目黒区目黒3-9-1 目黒須田ビル https://www.oro.com/ja/ ※オロはSemrushの日本総代理…" at bounding box center [644, 832] width 811 height 142
click at [762, 769] on div "Semrush inc. 800 Boylston Street Suite 2475 Boston, MA 02199 https://www.semrus…" at bounding box center [882, 802] width 240 height 83
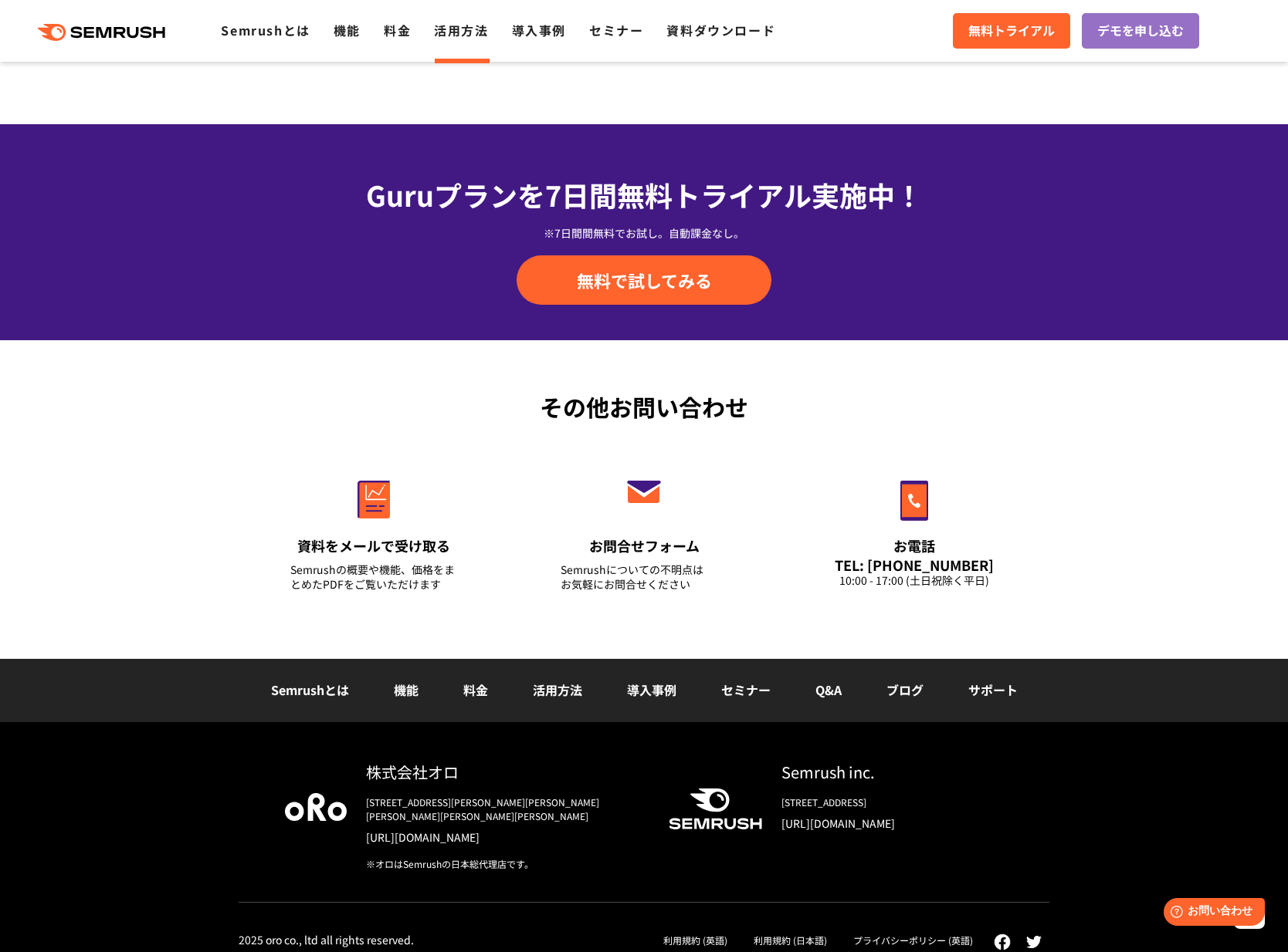
click at [775, 795] on div "Semrush inc. 800 Boylston Street Suite 2475 Boston, MA 02199 https://www.semrus…" at bounding box center [882, 802] width 240 height 83
drag, startPoint x: 781, startPoint y: 822, endPoint x: 977, endPoint y: 824, distance: 196.0
click at [977, 824] on div "Semrush inc. 800 Boylston Street Suite 2475 Boston, MA 02199 https://www.semrus…" at bounding box center [882, 802] width 240 height 83
click at [948, 824] on link "[URL][DOMAIN_NAME]" at bounding box center [892, 824] width 222 height 16
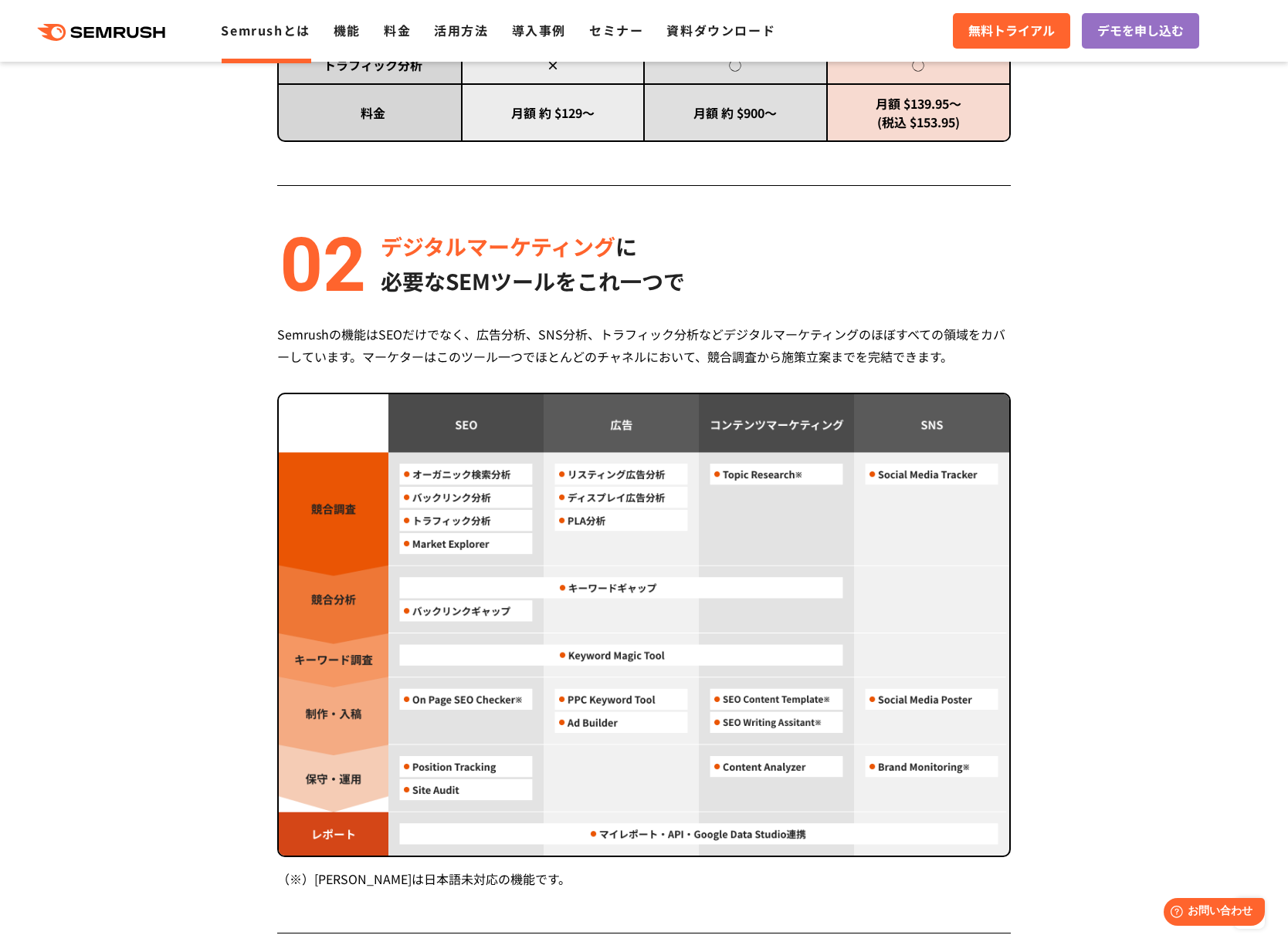
scroll to position [1178, 0]
